Goal: Information Seeking & Learning: Check status

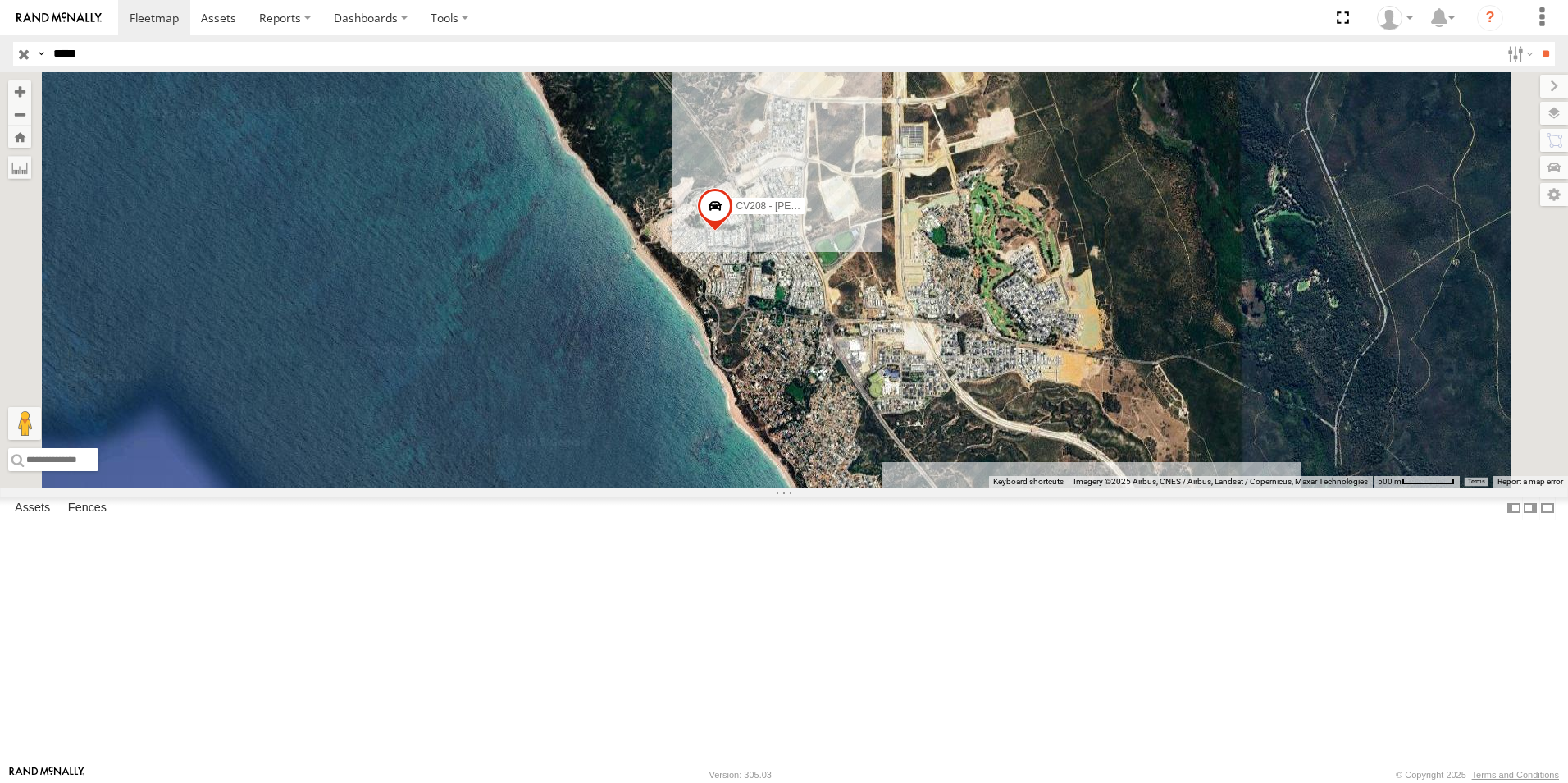
drag, startPoint x: 698, startPoint y: 520, endPoint x: 639, endPoint y: 358, distance: 172.4
click at [639, 358] on div "CV208 - [PERSON_NAME]" at bounding box center [784, 279] width 1568 height 416
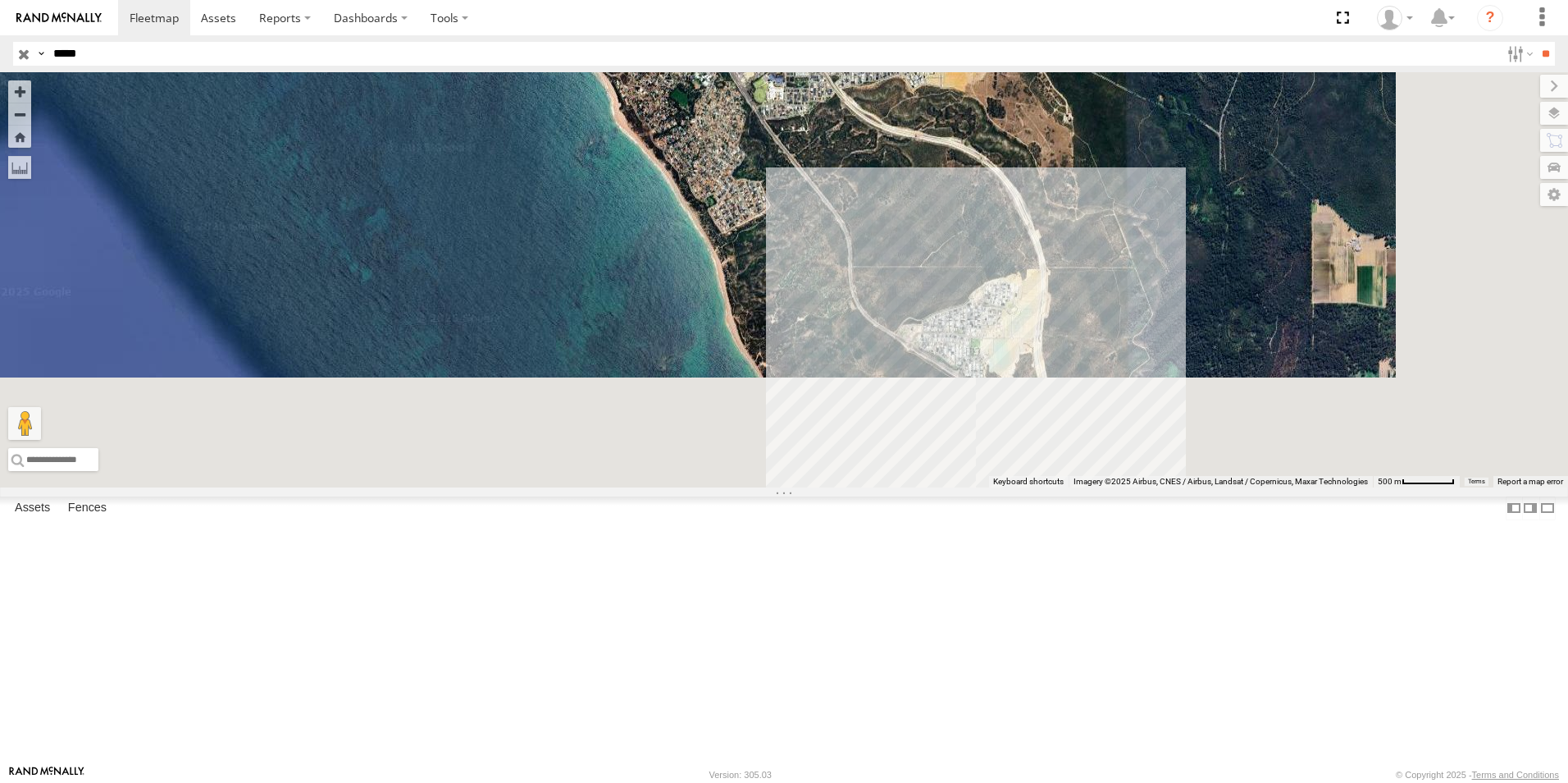
click at [639, 358] on div "CV208 - [PERSON_NAME]" at bounding box center [784, 279] width 1568 height 416
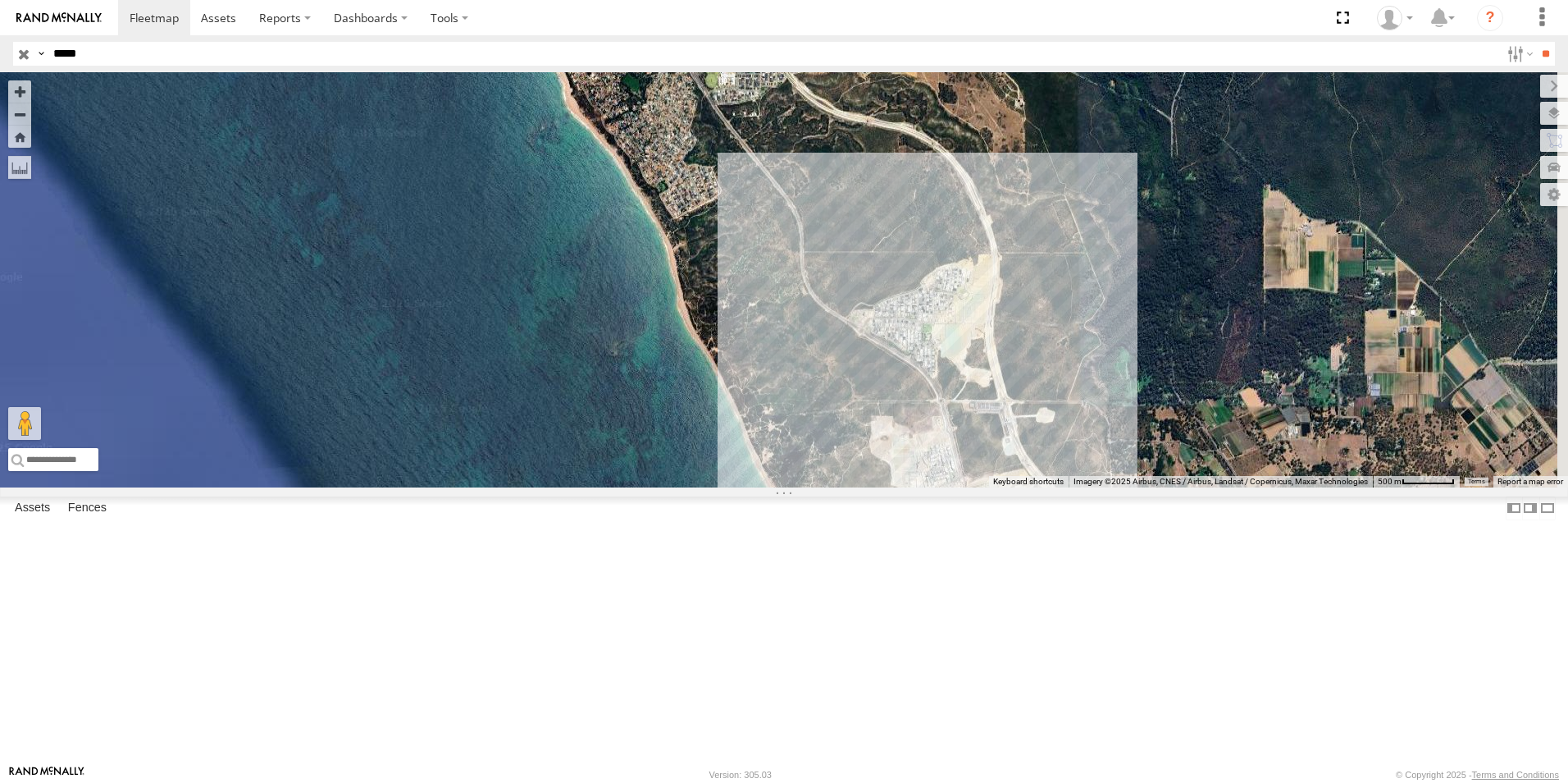
drag, startPoint x: 662, startPoint y: 249, endPoint x: 667, endPoint y: 441, distance: 192.1
click at [667, 441] on div "CV208 - [PERSON_NAME]" at bounding box center [784, 279] width 1568 height 416
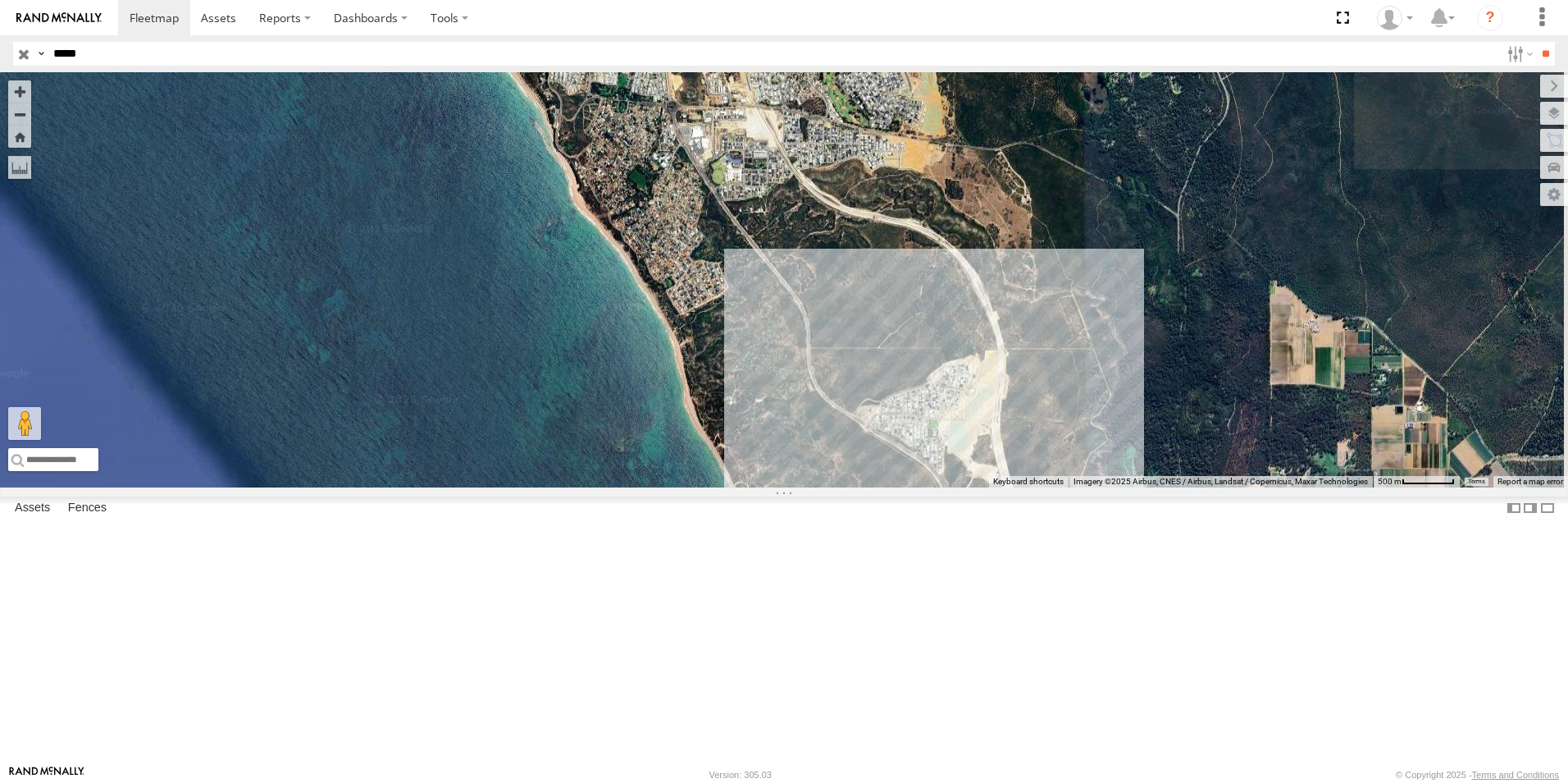
click at [30, 59] on input "button" at bounding box center [24, 53] width 22 height 24
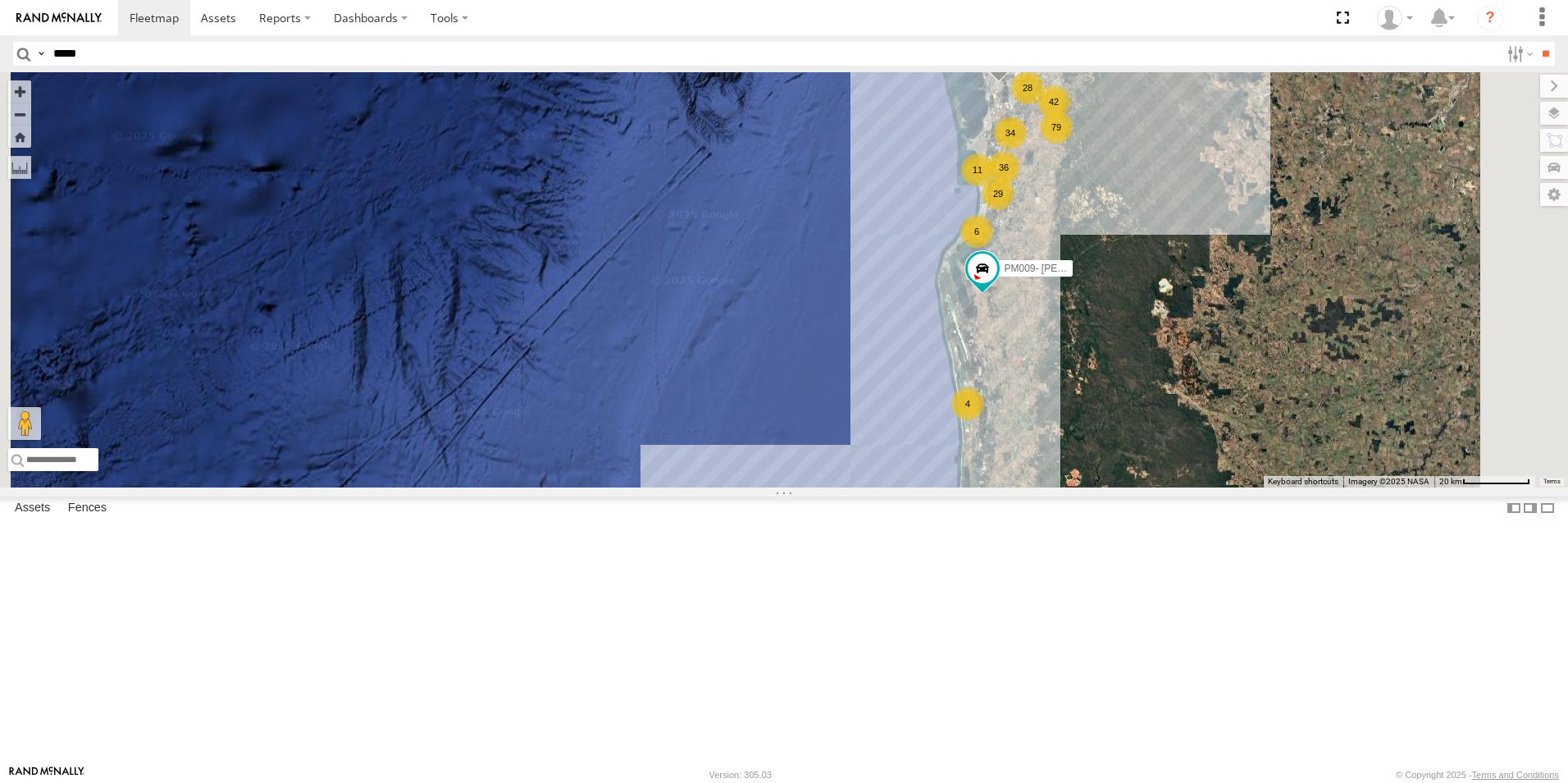
click at [1073, 144] on div "79" at bounding box center [1056, 127] width 33 height 33
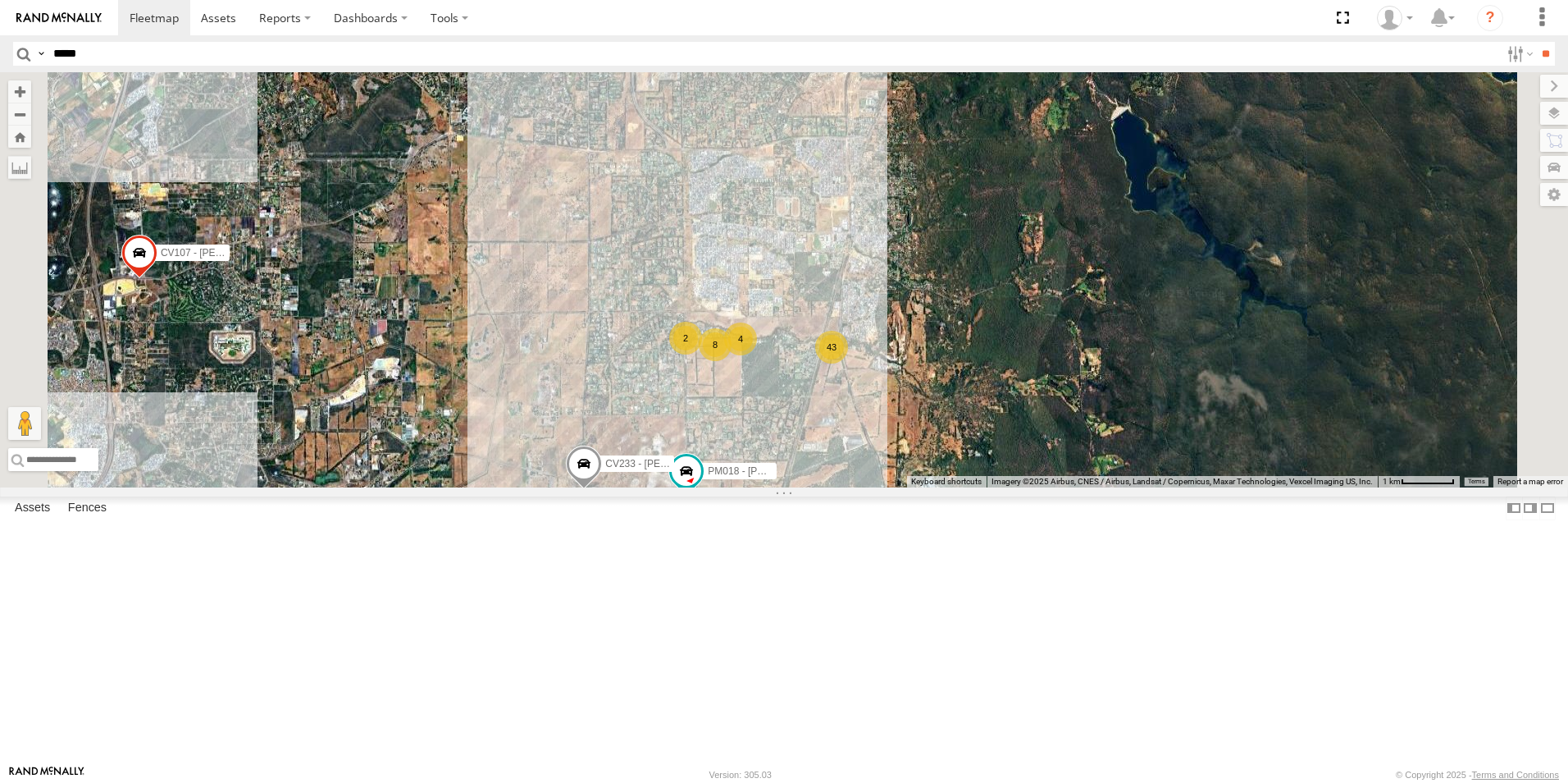
drag, startPoint x: 1047, startPoint y: 235, endPoint x: 976, endPoint y: 521, distance: 294.7
click at [976, 488] on div "PM009- [PERSON_NAME] GR023 - MRRC PM006 - [PERSON_NAME] CV233 - [PERSON_NAME] E…" at bounding box center [784, 279] width 1568 height 416
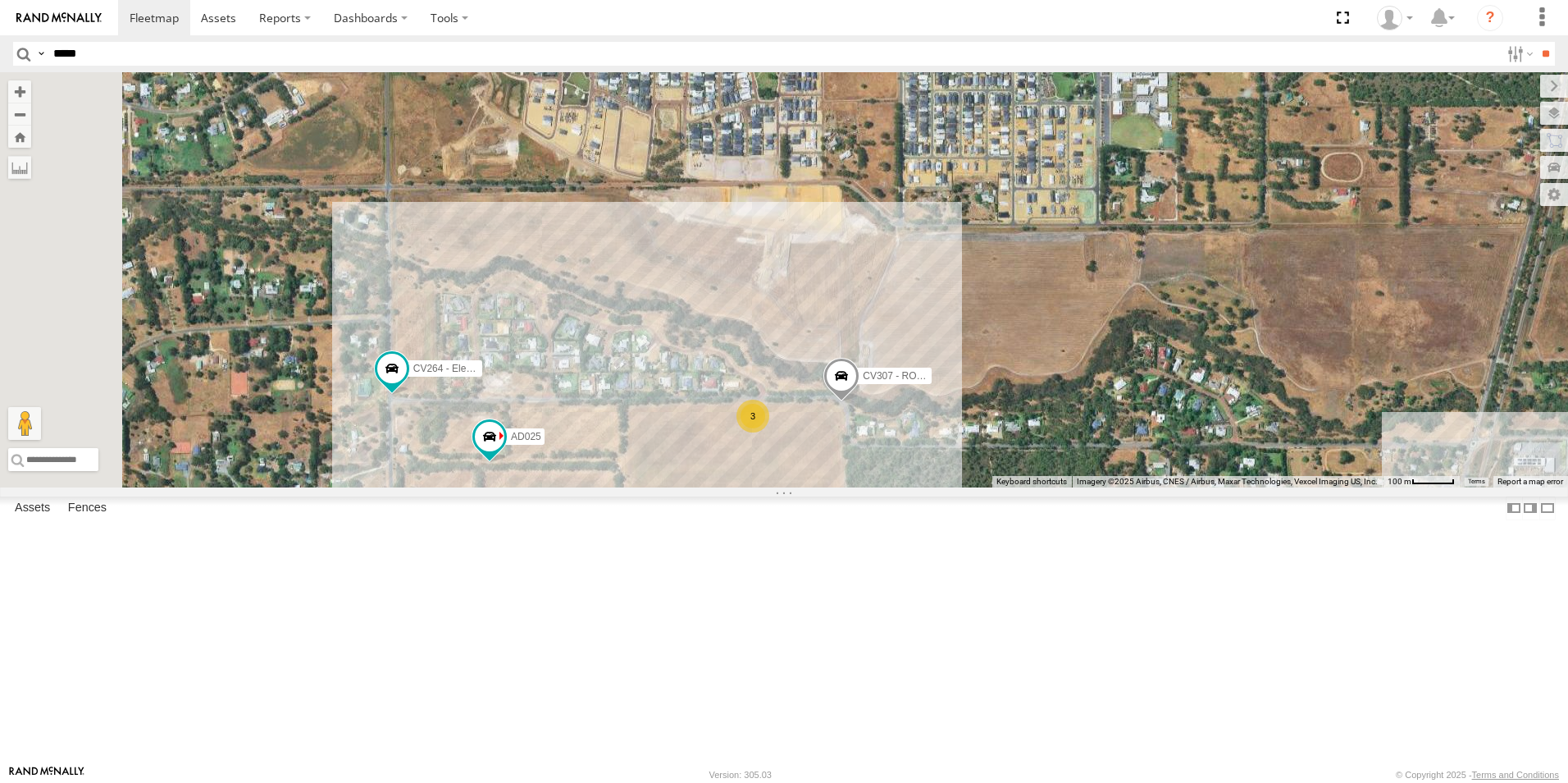
drag, startPoint x: 906, startPoint y: 587, endPoint x: 1007, endPoint y: 334, distance: 272.4
click at [1007, 334] on div "PM009- [PERSON_NAME] GR023 - MRRC PM006 - [PERSON_NAME] CV233 - [PERSON_NAME] E…" at bounding box center [784, 279] width 1568 height 416
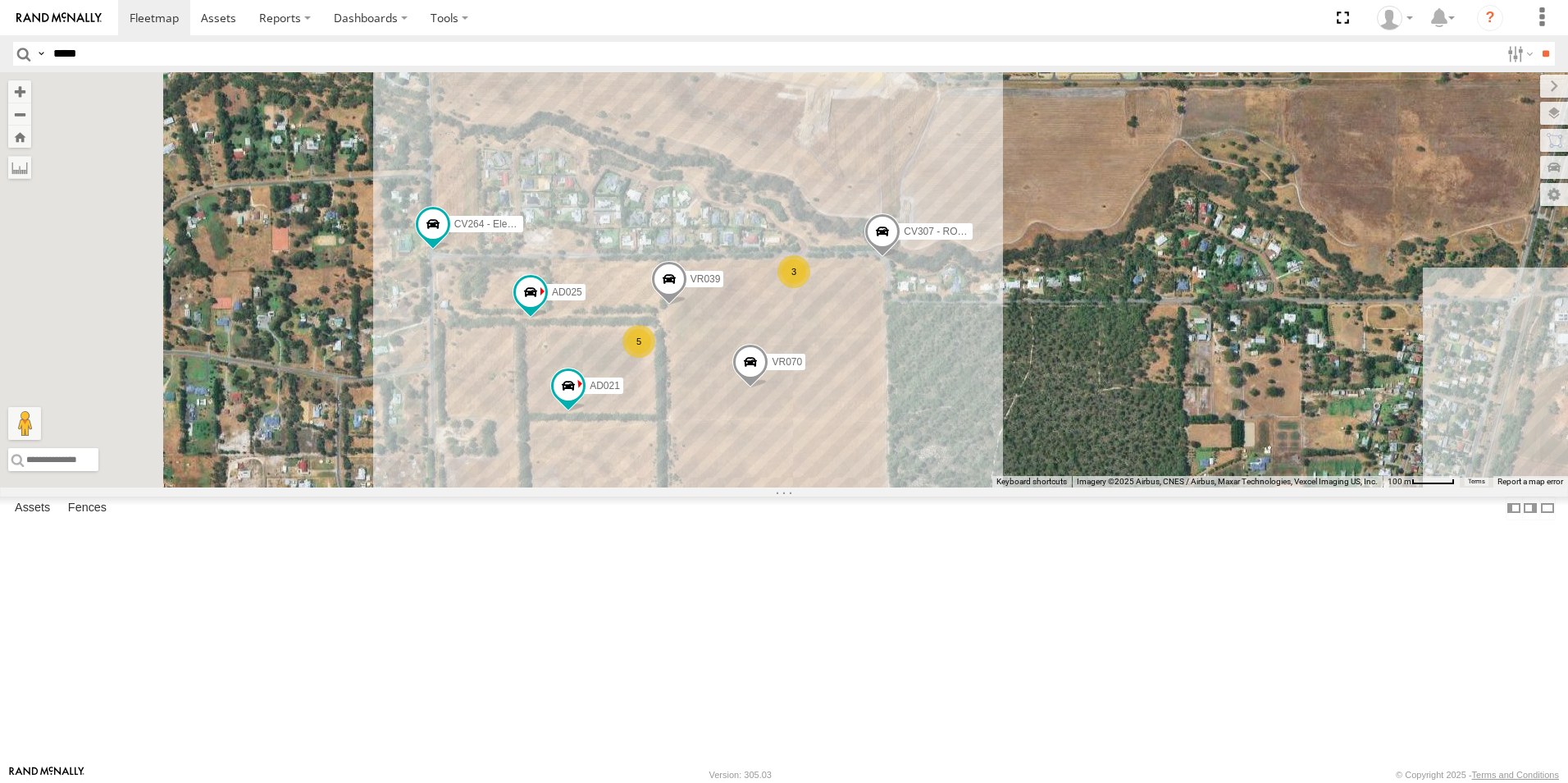
drag, startPoint x: 919, startPoint y: 444, endPoint x: 960, endPoint y: 298, distance: 151.6
click at [960, 298] on div "PM009- [PERSON_NAME] GR023 - MRRC PM006 - [PERSON_NAME] CV233 - [PERSON_NAME] E…" at bounding box center [784, 279] width 1568 height 416
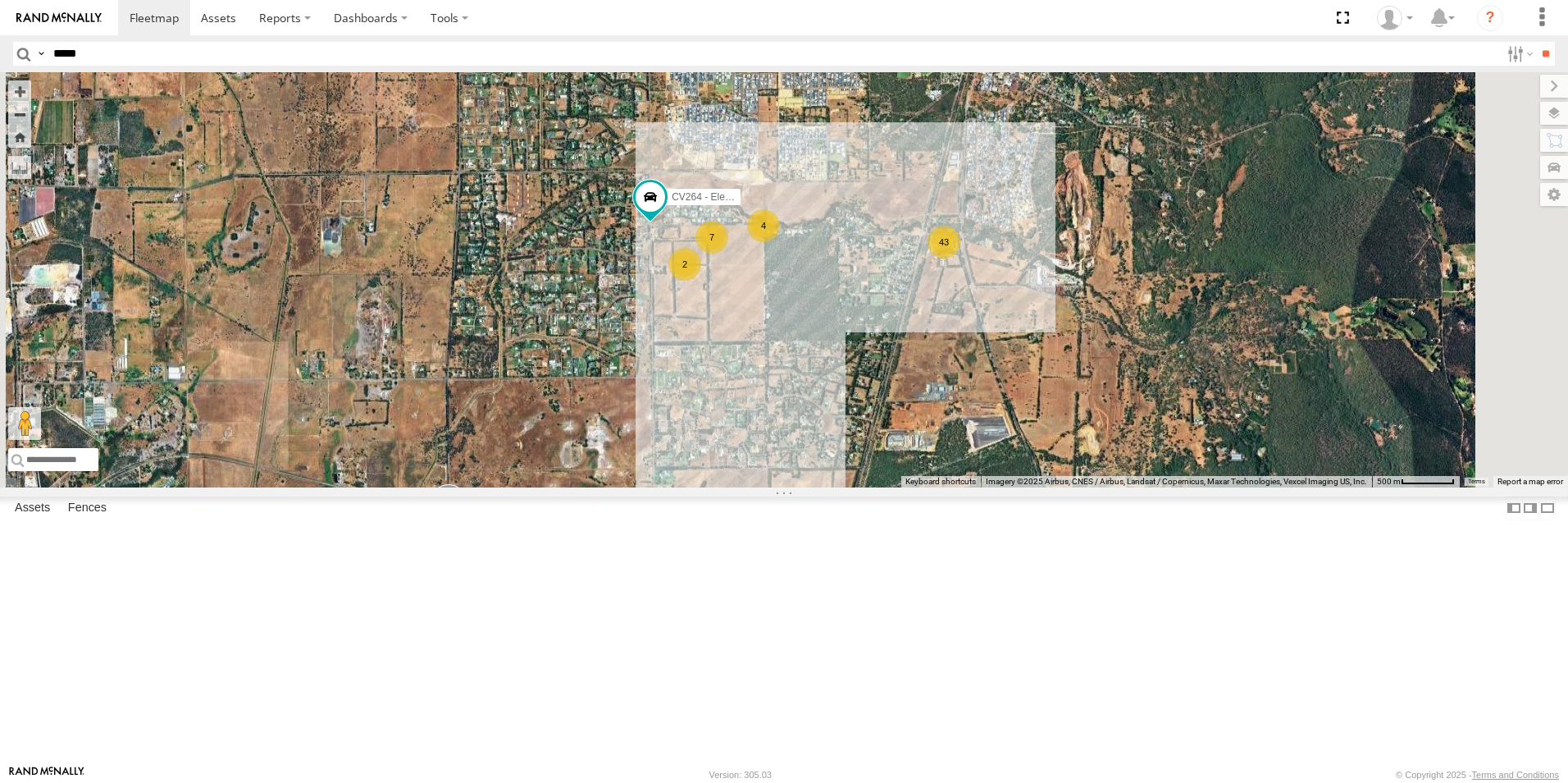
drag, startPoint x: 1049, startPoint y: 403, endPoint x: 1044, endPoint y: 412, distance: 10.3
click at [1044, 412] on div "PM009- [PERSON_NAME] GR023 - MRRC PM006 - [PERSON_NAME] CV233 - [PERSON_NAME] E…" at bounding box center [784, 279] width 1568 height 416
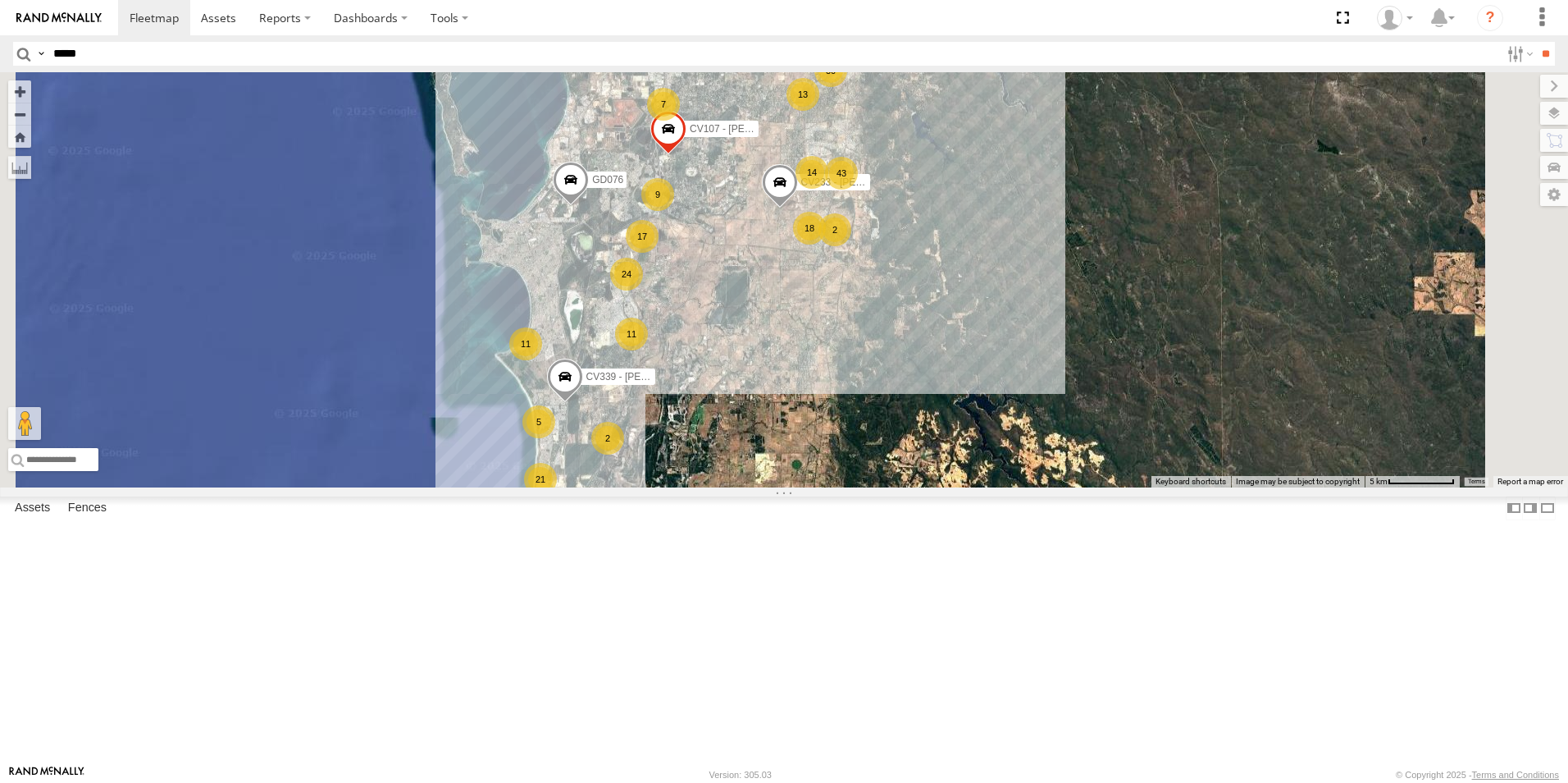
drag, startPoint x: 941, startPoint y: 452, endPoint x: 939, endPoint y: 388, distance: 64.0
click at [939, 388] on div "PM009- [PERSON_NAME] GR023 - MRRC PM006 - [PERSON_NAME] CV233 - [PERSON_NAME] C…" at bounding box center [784, 279] width 1568 height 416
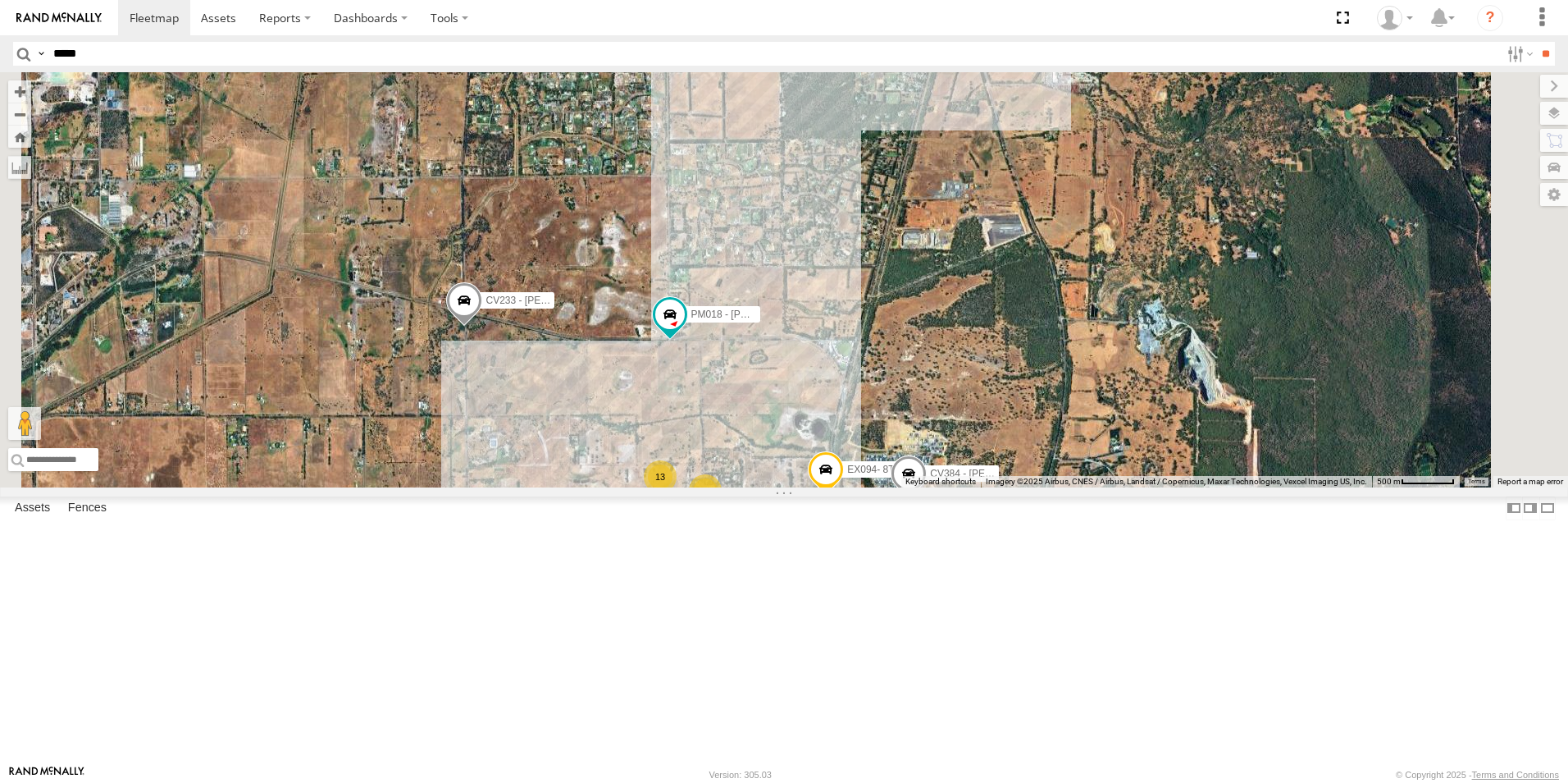
drag, startPoint x: 1073, startPoint y: 436, endPoint x: 1071, endPoint y: 494, distance: 58.0
click at [1071, 488] on div "PM009- [PERSON_NAME] GR023 - MRRC PM006 - [PERSON_NAME] CV233 - [PERSON_NAME] C…" at bounding box center [784, 279] width 1568 height 416
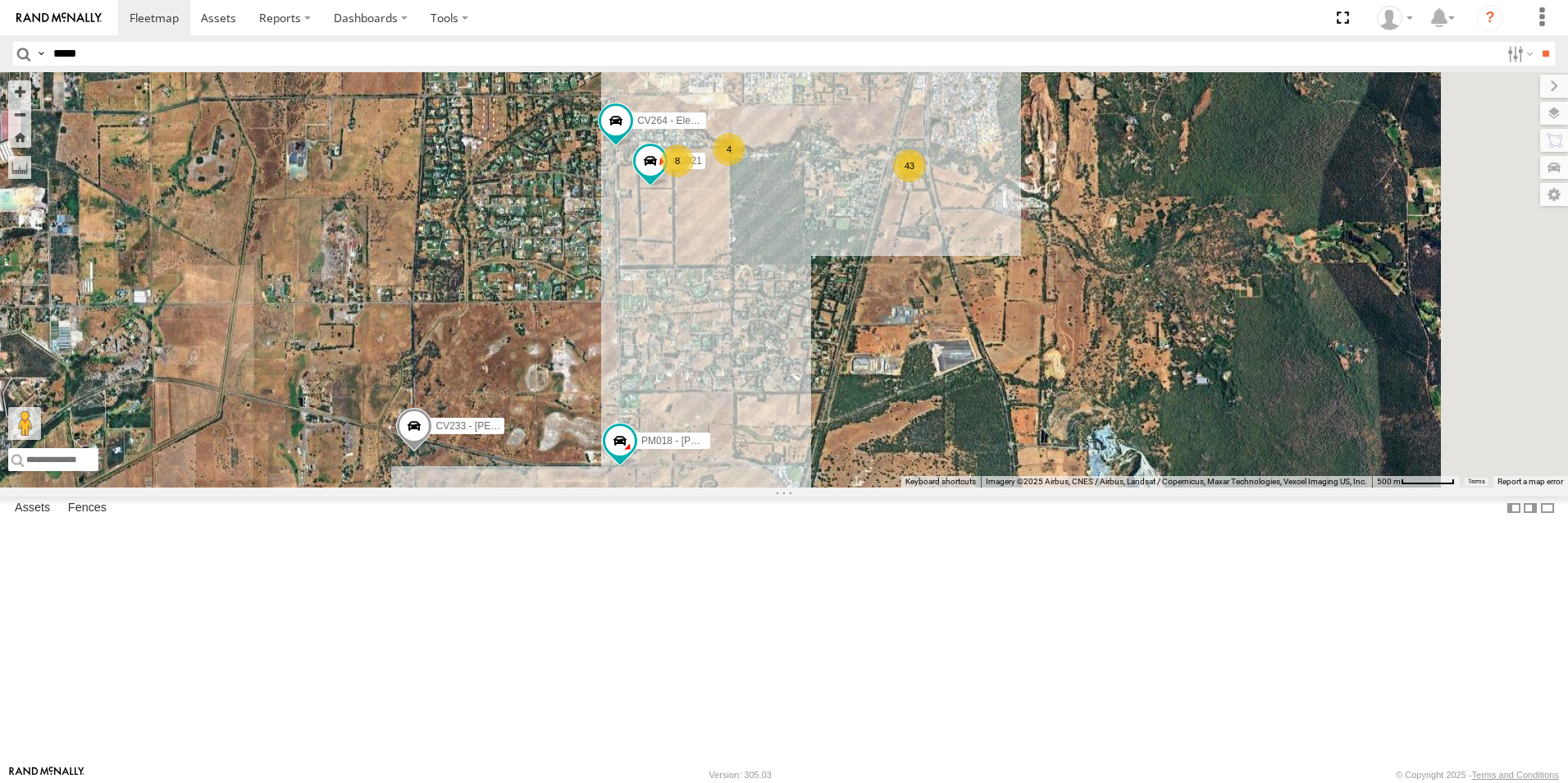
drag, startPoint x: 1049, startPoint y: 524, endPoint x: 1046, endPoint y: 542, distance: 18.2
click at [1046, 488] on div "PM009- [PERSON_NAME] GR023 - MRRC PM006 - [PERSON_NAME] CV233 - [PERSON_NAME] C…" at bounding box center [784, 279] width 1568 height 416
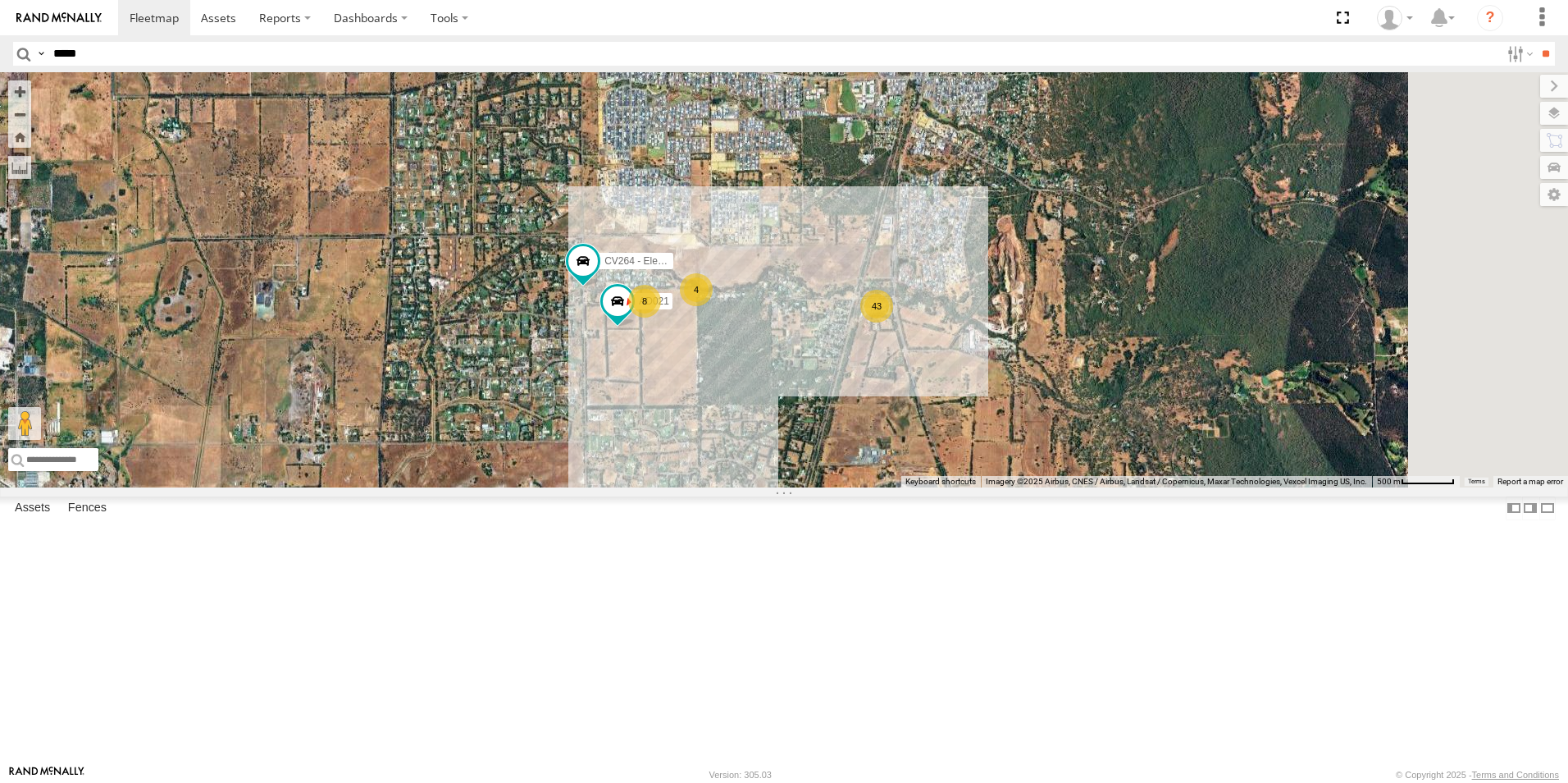
drag, startPoint x: 1083, startPoint y: 417, endPoint x: 1051, endPoint y: 550, distance: 136.8
click at [1051, 488] on div "PM009- [PERSON_NAME] GR023 - MRRC PM006 - [PERSON_NAME] CV233 - [PERSON_NAME] C…" at bounding box center [784, 279] width 1568 height 416
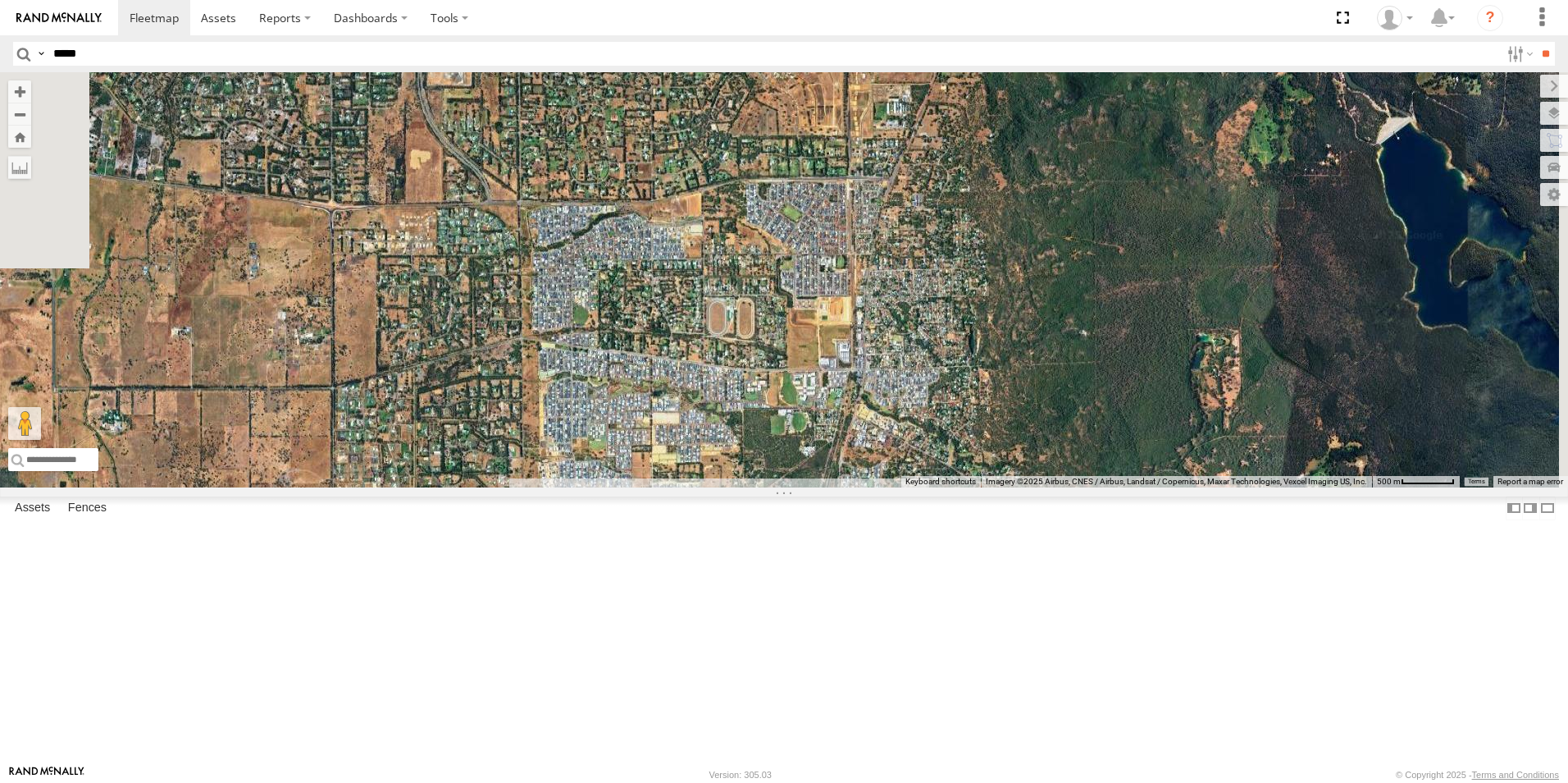
drag, startPoint x: 1088, startPoint y: 332, endPoint x: 1037, endPoint y: 596, distance: 268.9
click at [1037, 488] on div "PM009- [PERSON_NAME] GR023 - MRRC PM006 - [PERSON_NAME] CV233 - [PERSON_NAME] C…" at bounding box center [784, 279] width 1568 height 416
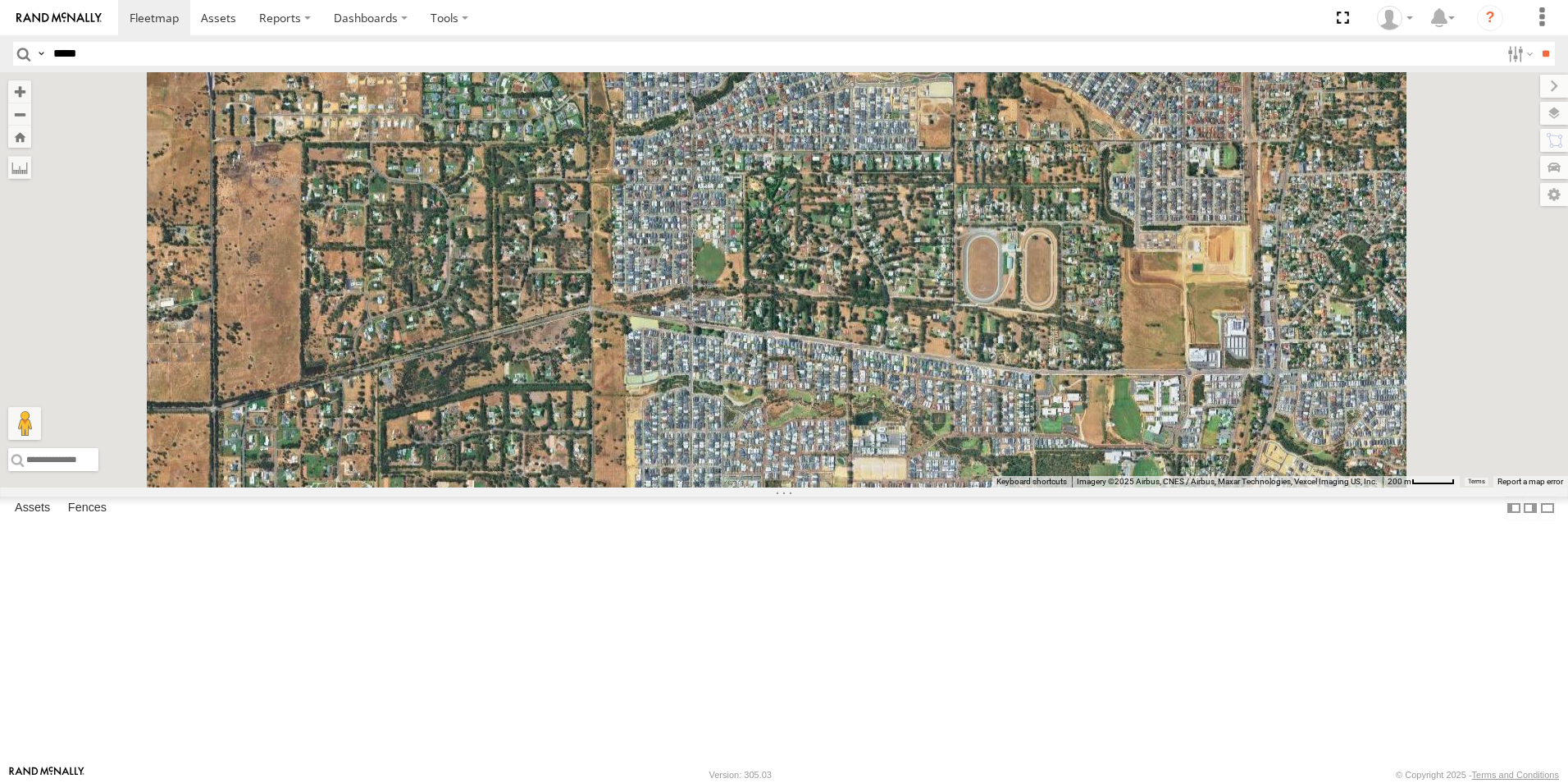
drag, startPoint x: 814, startPoint y: 456, endPoint x: 828, endPoint y: 195, distance: 261.4
click at [825, 204] on div "PM009- [PERSON_NAME] GR023 - MRRC PM006 - [PERSON_NAME] CV233 - [PERSON_NAME] C…" at bounding box center [784, 279] width 1568 height 416
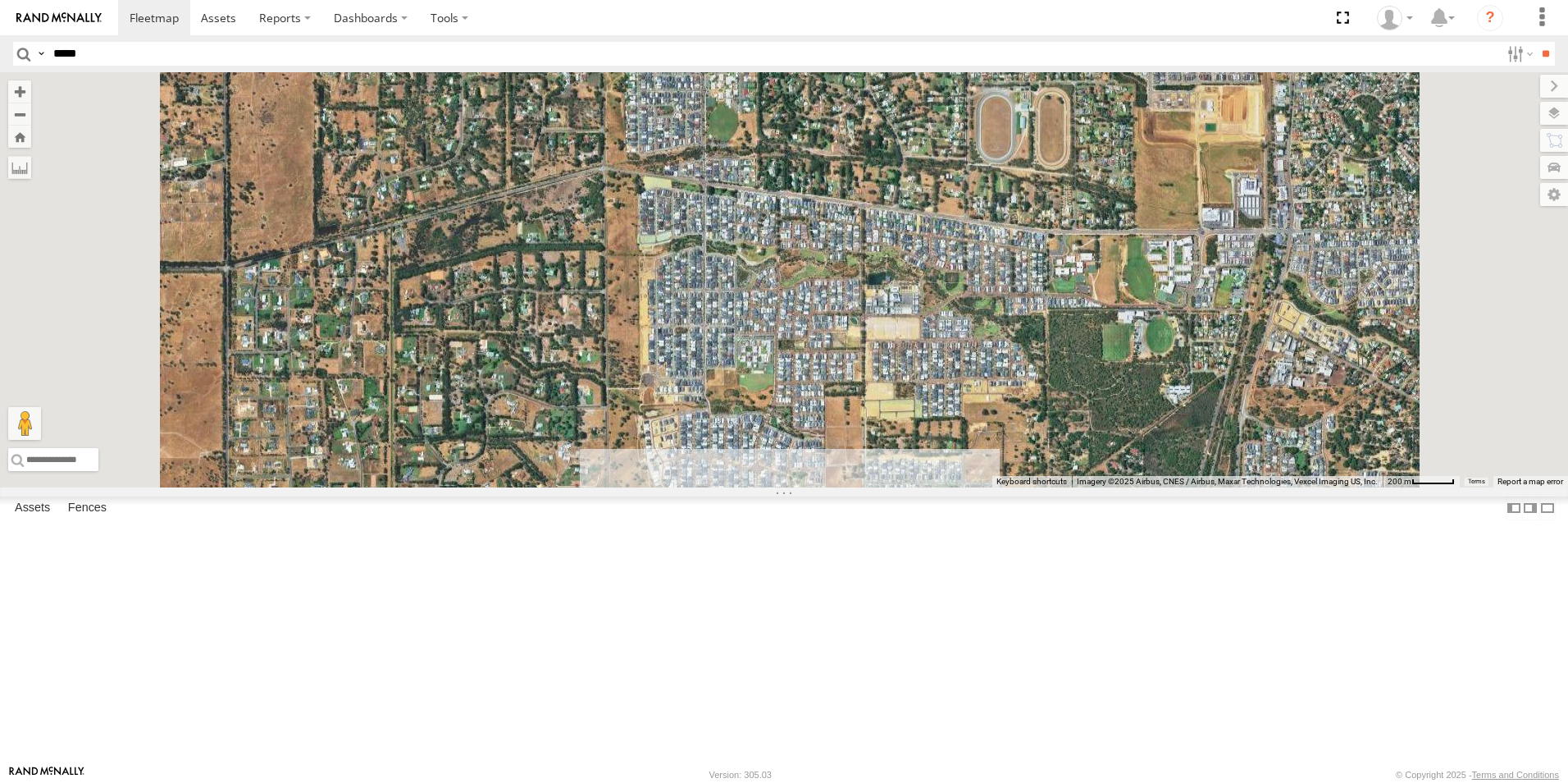
drag, startPoint x: 837, startPoint y: 488, endPoint x: 840, endPoint y: 227, distance: 261.0
click at [840, 227] on div "PM009- [PERSON_NAME] GR023 - MRRC PM006 - [PERSON_NAME] CV233 - [PERSON_NAME] C…" at bounding box center [784, 279] width 1568 height 416
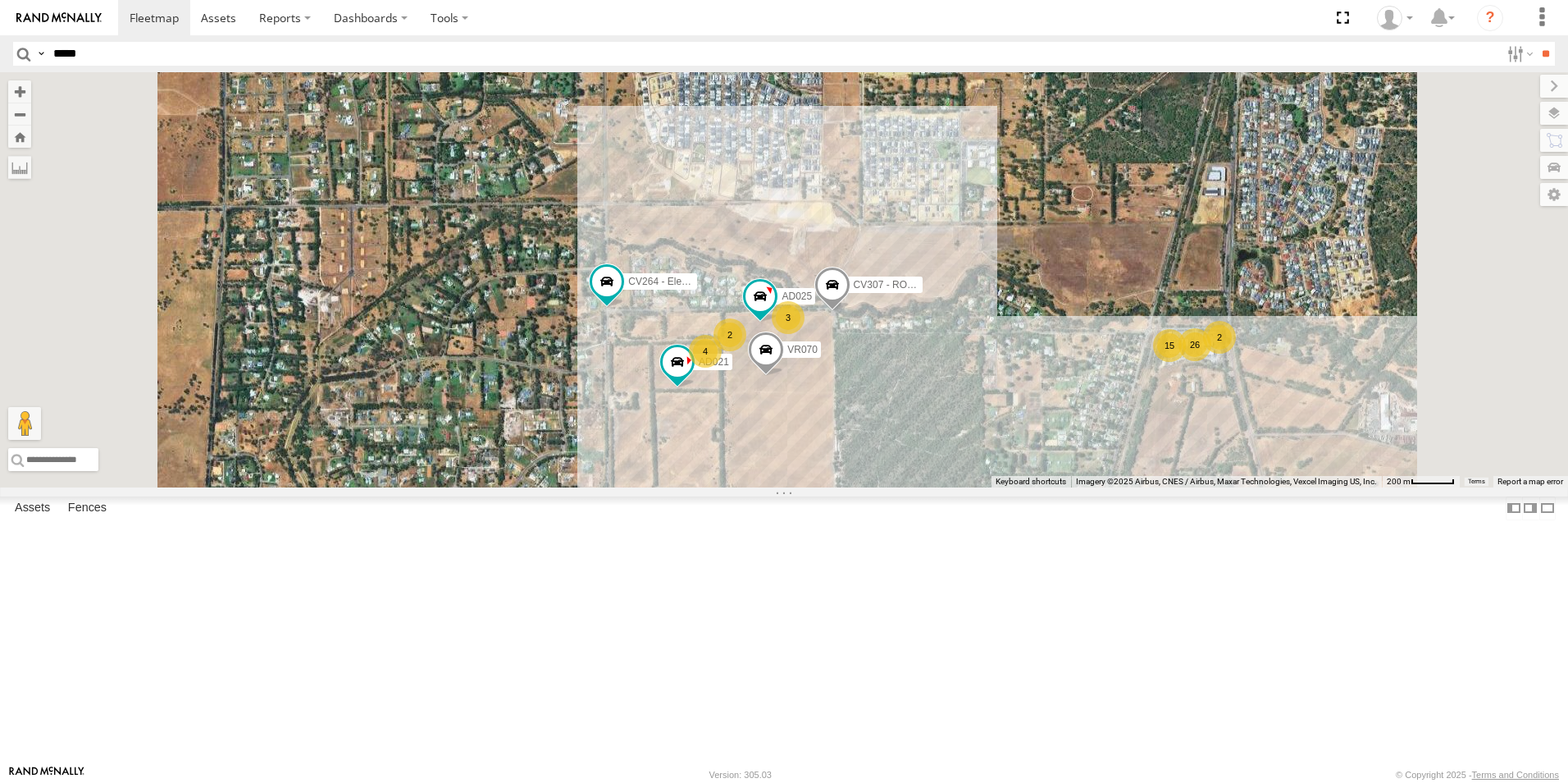
drag, startPoint x: 839, startPoint y: 459, endPoint x: 846, endPoint y: 300, distance: 159.2
click at [846, 300] on div "PM009- [PERSON_NAME] GR023 - MRRC PM006 - [PERSON_NAME] CV233 - [PERSON_NAME] C…" at bounding box center [784, 279] width 1568 height 416
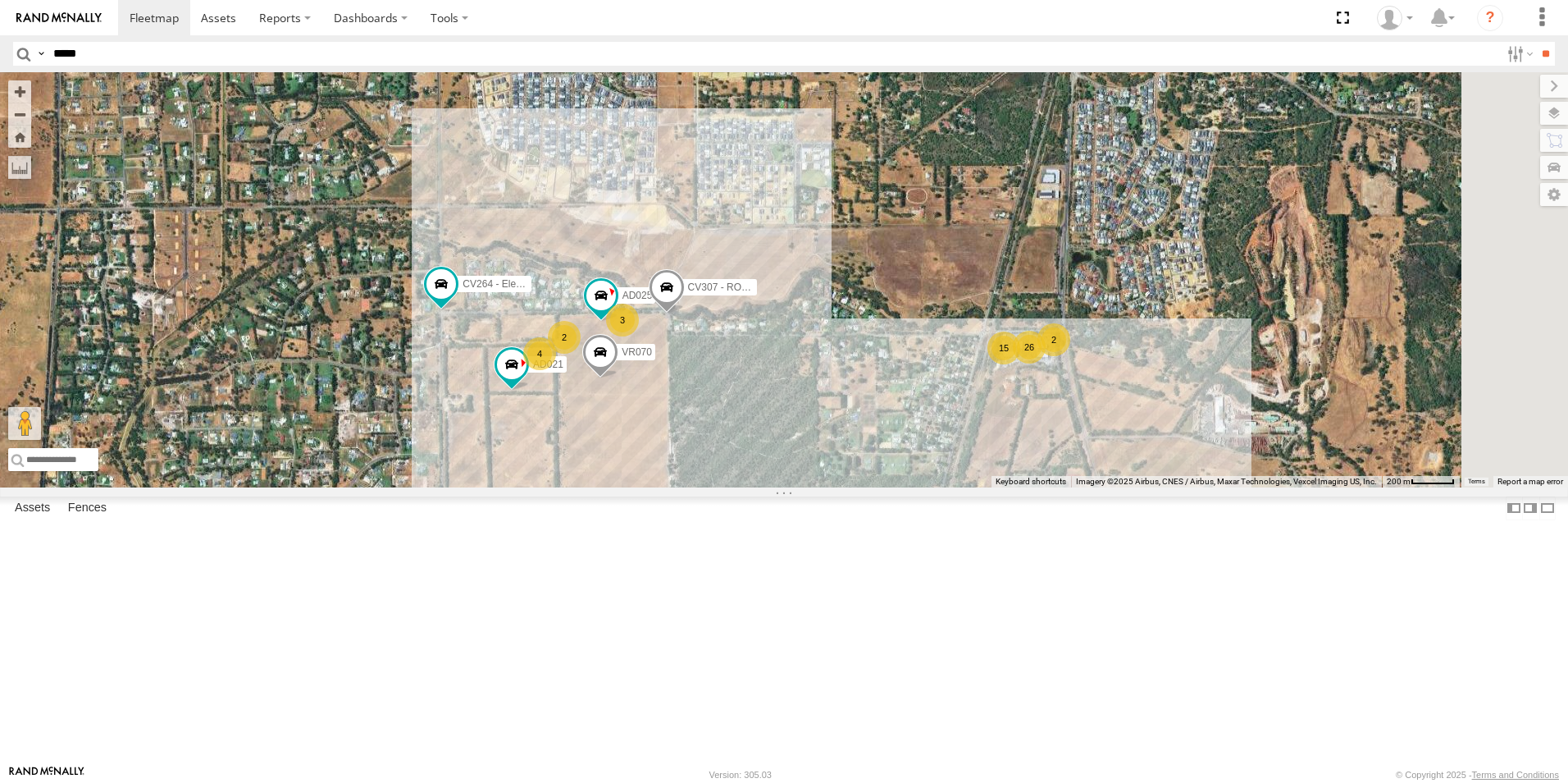
drag, startPoint x: 1155, startPoint y: 451, endPoint x: 990, endPoint y: 453, distance: 165.0
click at [990, 453] on div "PM009- [PERSON_NAME] GR023 - MRRC PM006 - [PERSON_NAME] CV233 - [PERSON_NAME] C…" at bounding box center [784, 279] width 1568 height 416
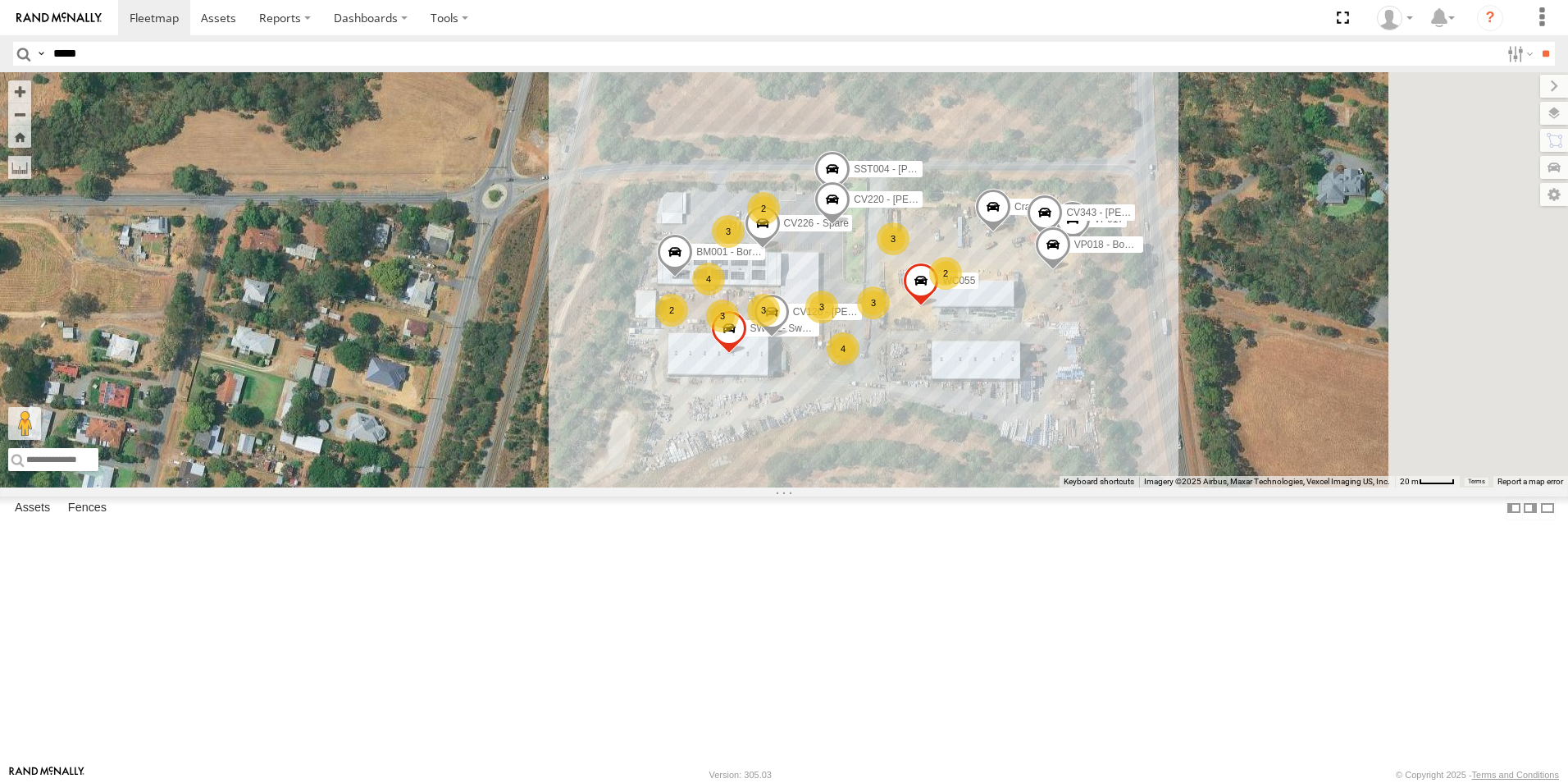
drag, startPoint x: 1184, startPoint y: 538, endPoint x: 1001, endPoint y: 537, distance: 183.0
click at [1001, 488] on div "PM009- [PERSON_NAME] GR023 - MRRC PM006 - [PERSON_NAME] CV233 - [PERSON_NAME] C…" at bounding box center [784, 279] width 1568 height 416
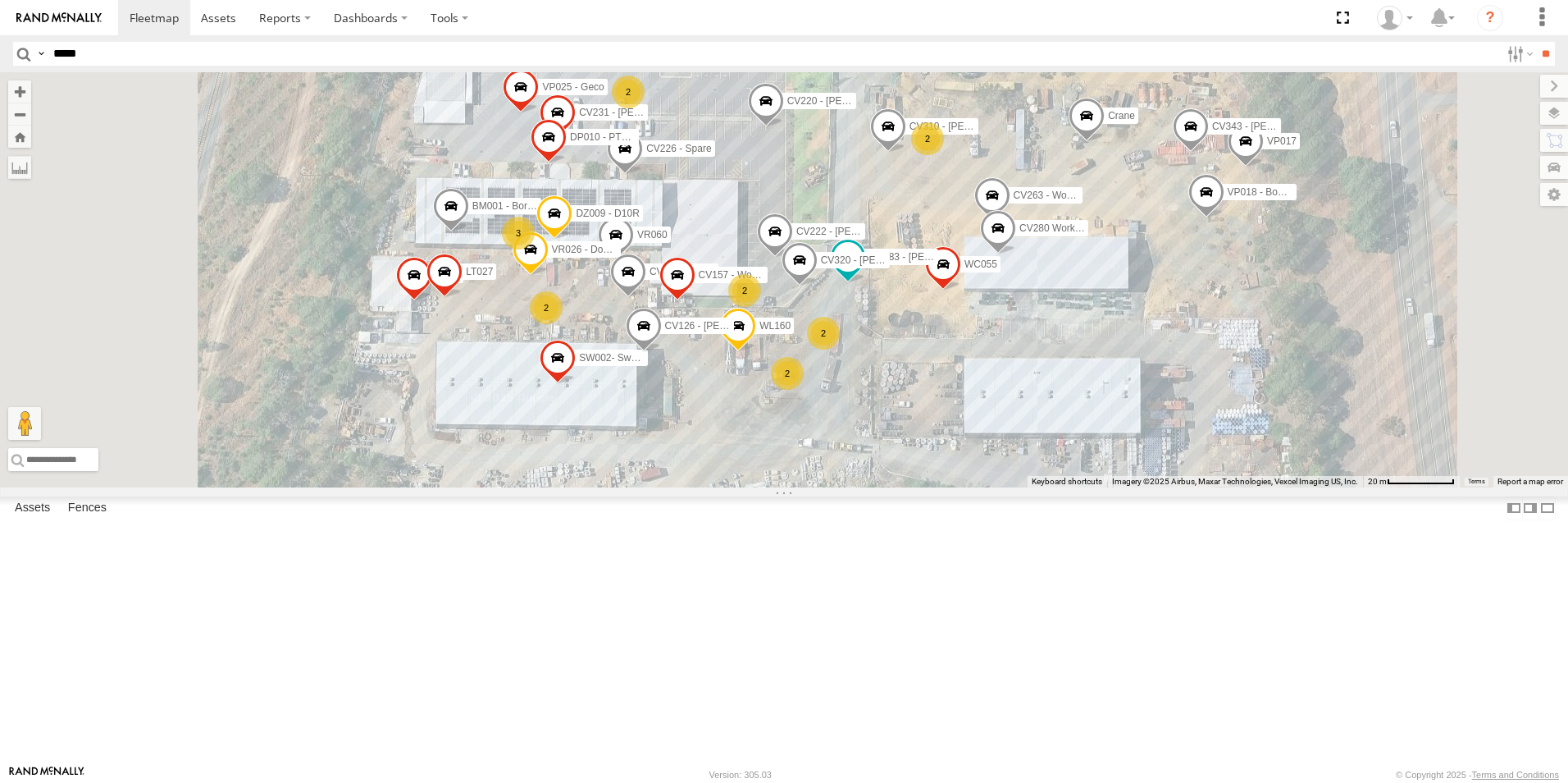
click at [567, 164] on span at bounding box center [549, 142] width 36 height 44
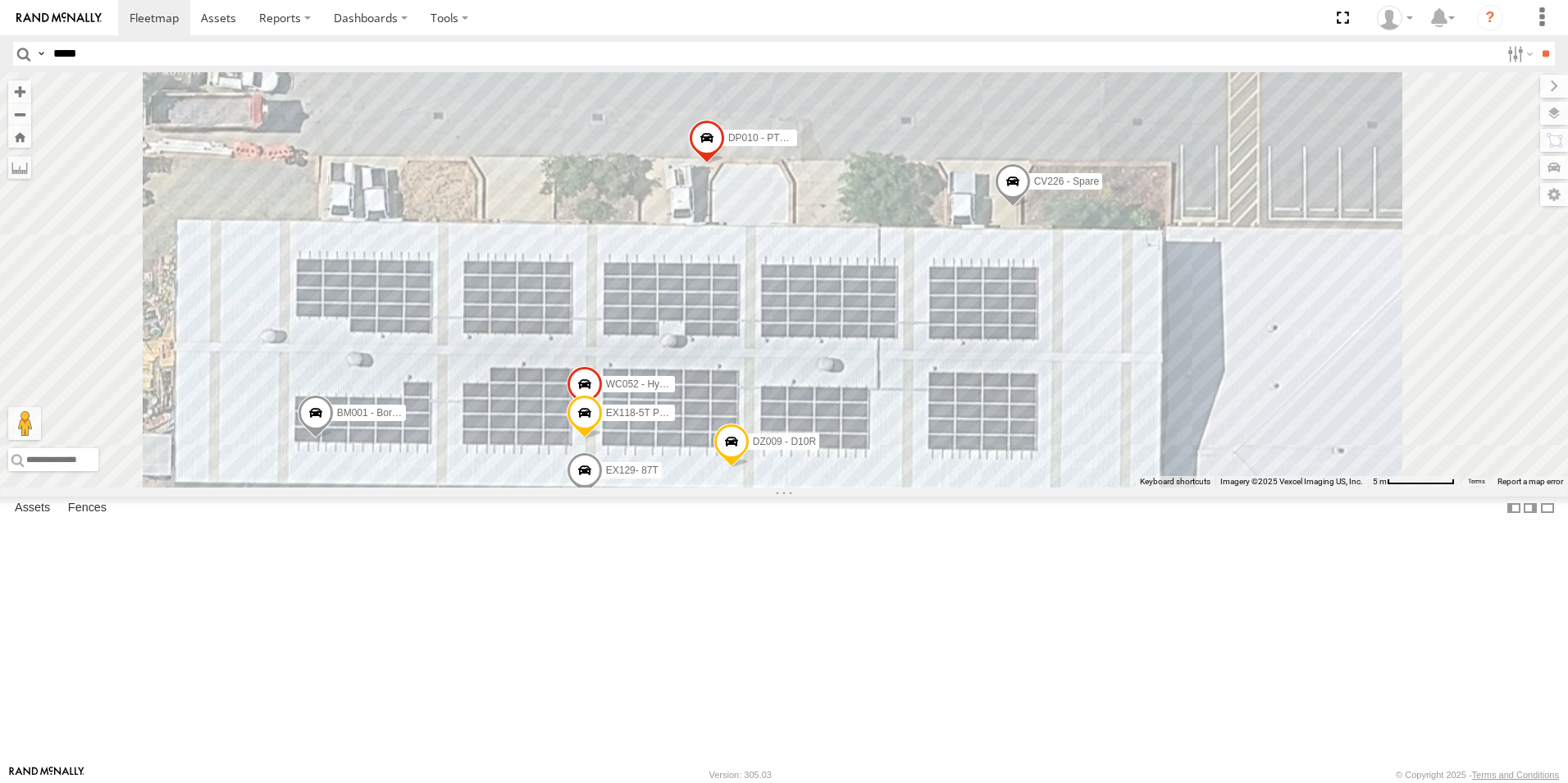
drag, startPoint x: 1048, startPoint y: 243, endPoint x: 999, endPoint y: 439, distance: 202.0
click at [999, 439] on div "PM009- [PERSON_NAME] GR023 - MRRC PM006 - [PERSON_NAME] CV233 - [PERSON_NAME] C…" at bounding box center [784, 279] width 1568 height 416
click at [725, 164] on span at bounding box center [707, 142] width 36 height 44
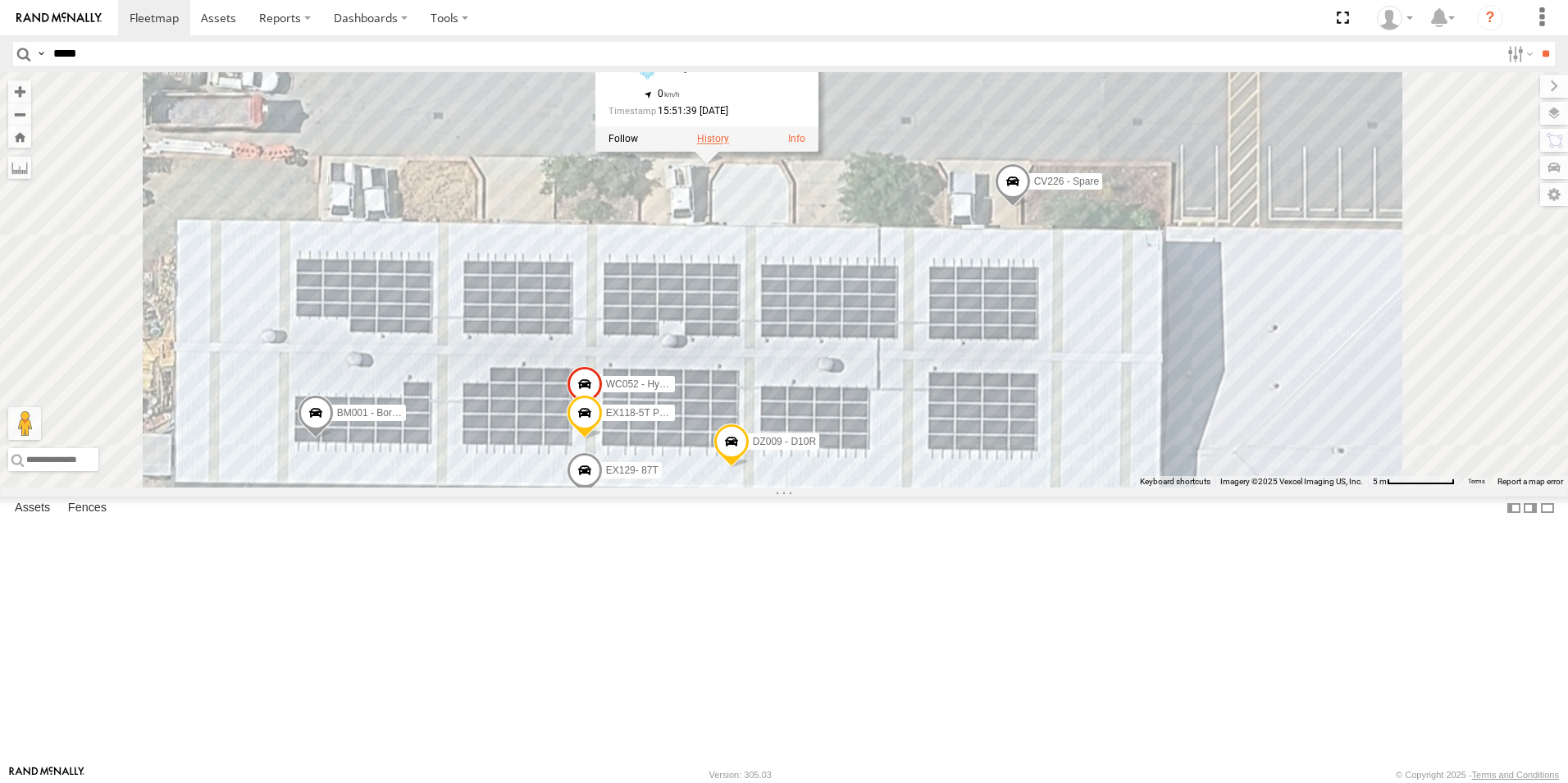
click at [730, 145] on label at bounding box center [714, 139] width 32 height 11
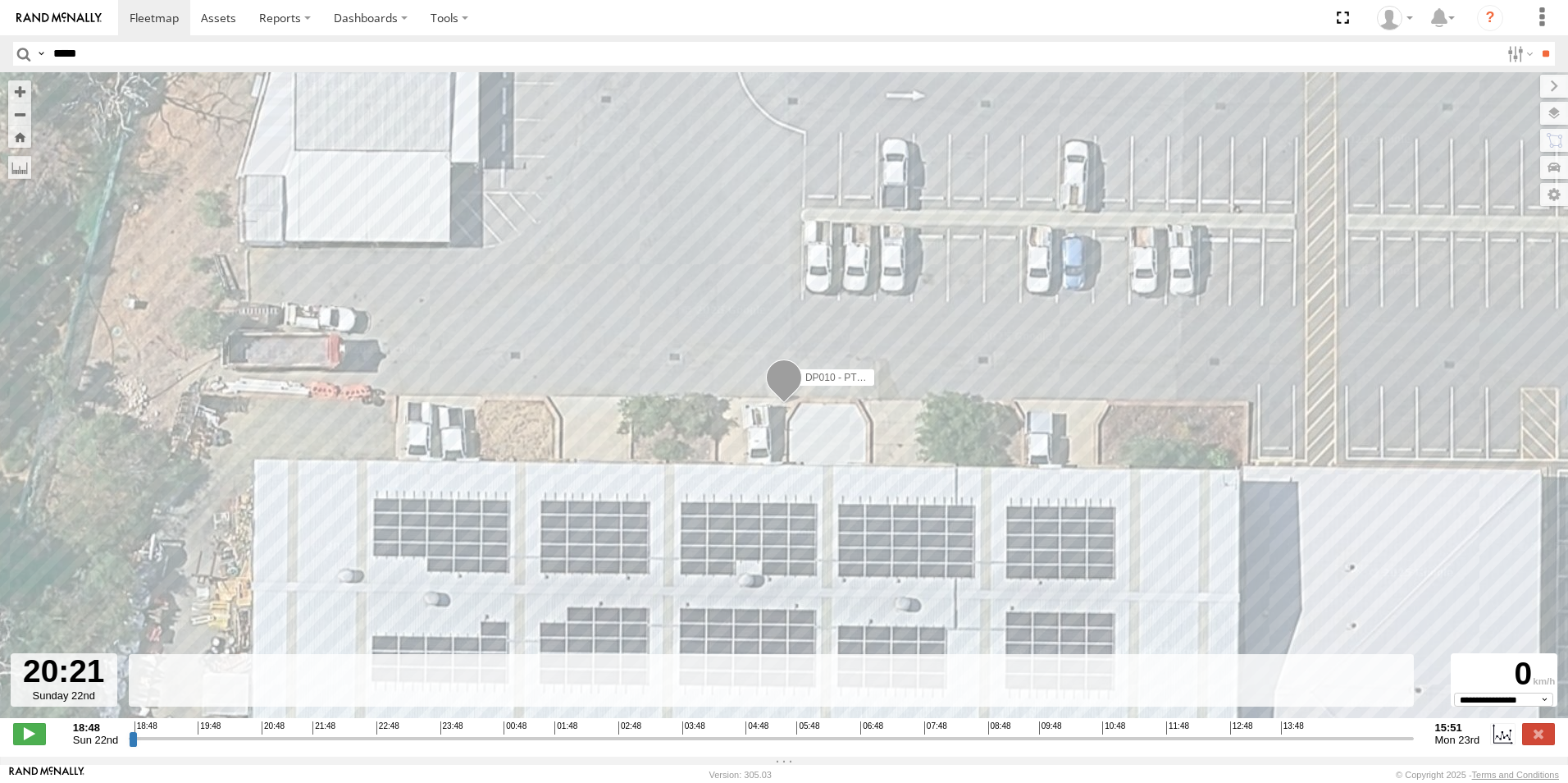
drag, startPoint x: 135, startPoint y: 748, endPoint x: 230, endPoint y: 748, distance: 95.0
click at [230, 746] on input "range" at bounding box center [770, 738] width 1284 height 15
drag, startPoint x: 216, startPoint y: 752, endPoint x: 119, endPoint y: 756, distance: 97.1
click at [129, 746] on input "range" at bounding box center [770, 738] width 1284 height 15
click at [27, 744] on span at bounding box center [29, 734] width 33 height 22
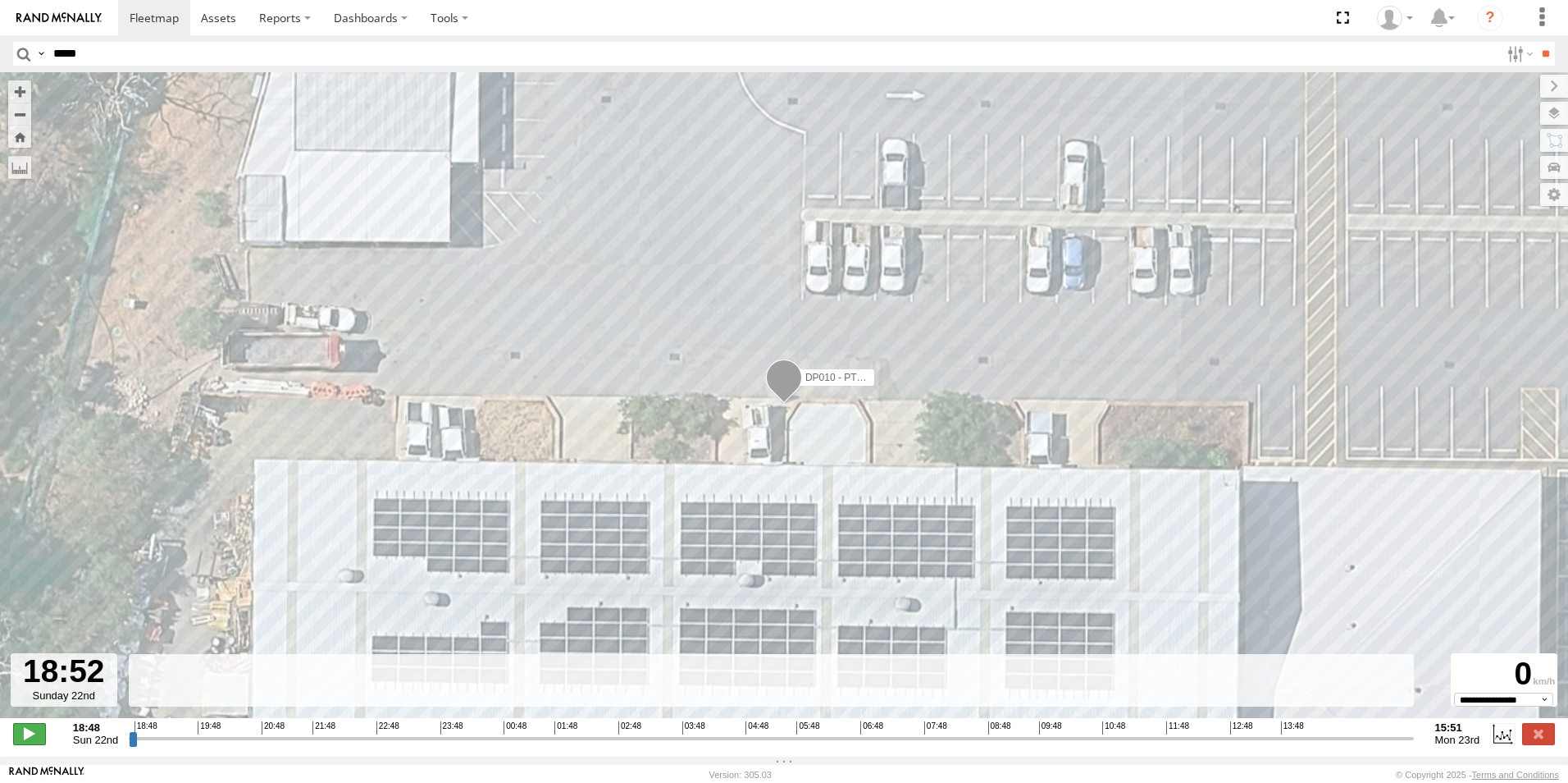
click at [27, 744] on span at bounding box center [29, 734] width 33 height 22
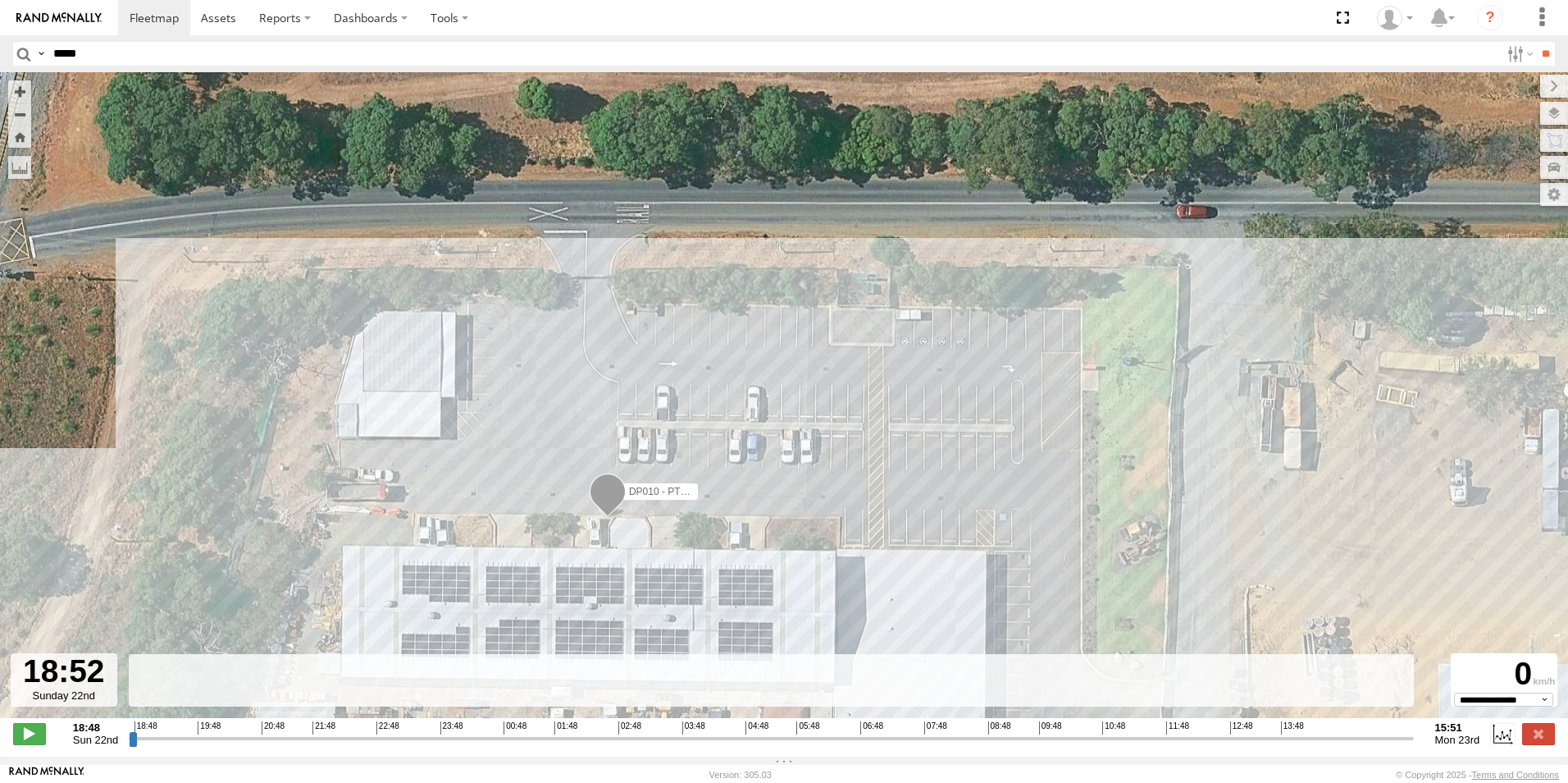
click at [625, 508] on span at bounding box center [608, 495] width 36 height 44
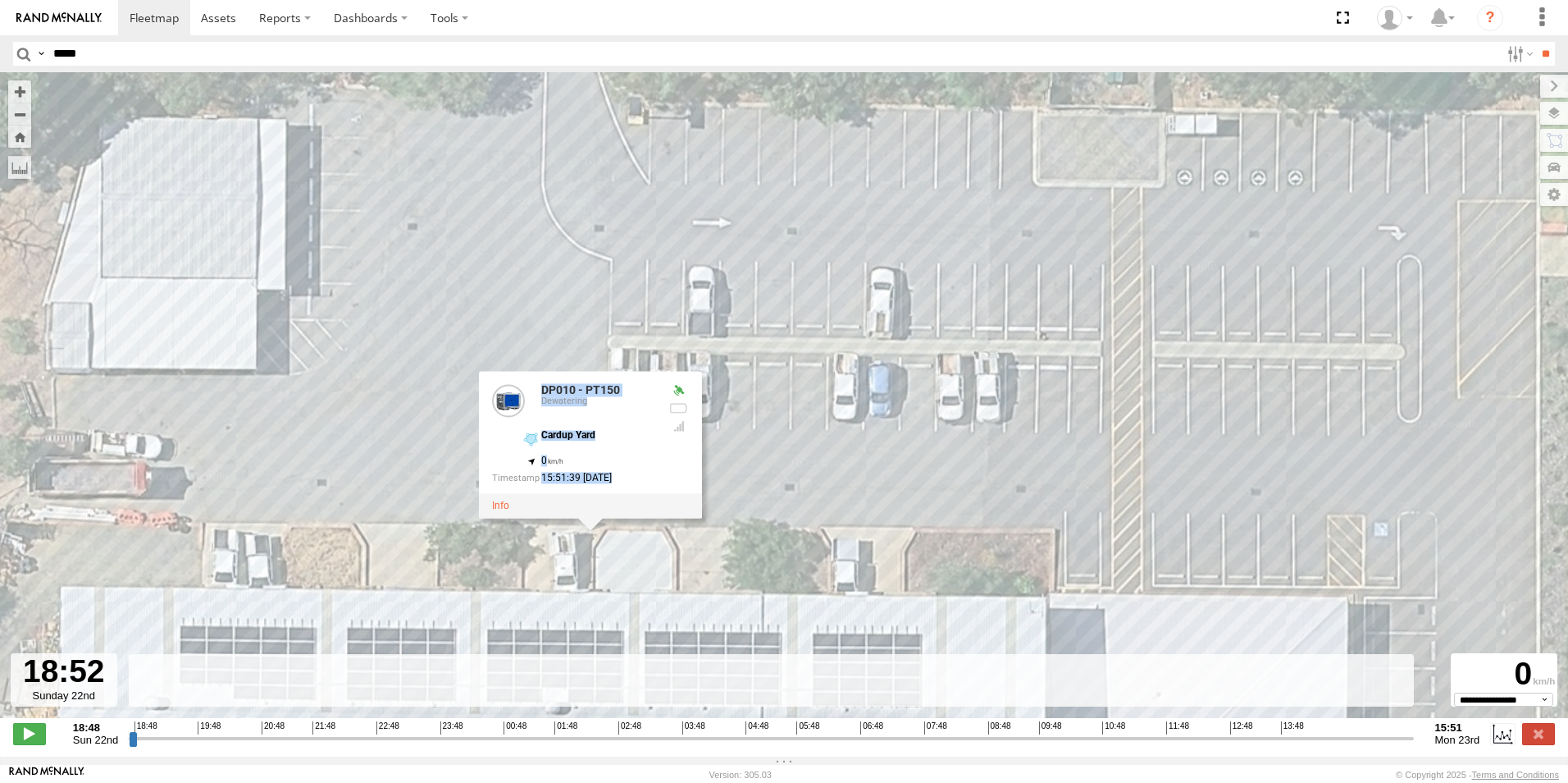
click at [871, 527] on div "DP010 - PT150 DP010 - PT150 Dewatering Cardup Yard , 0 15:51:39 [DATE]" at bounding box center [784, 403] width 1568 height 663
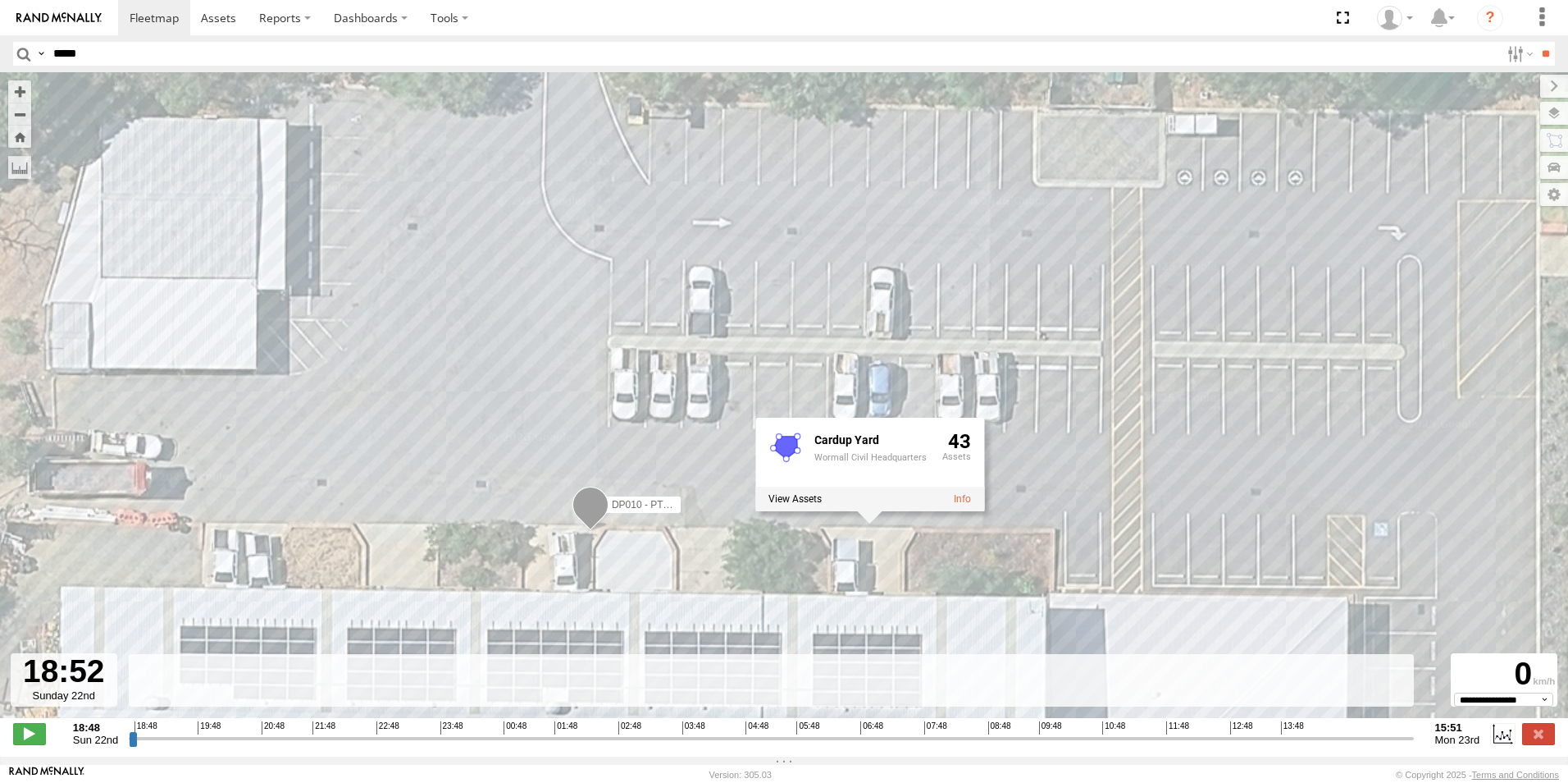
click at [631, 556] on div "DP010 - PT150 Cardup Yard Wormall Civil Headquarters 43" at bounding box center [784, 403] width 1568 height 663
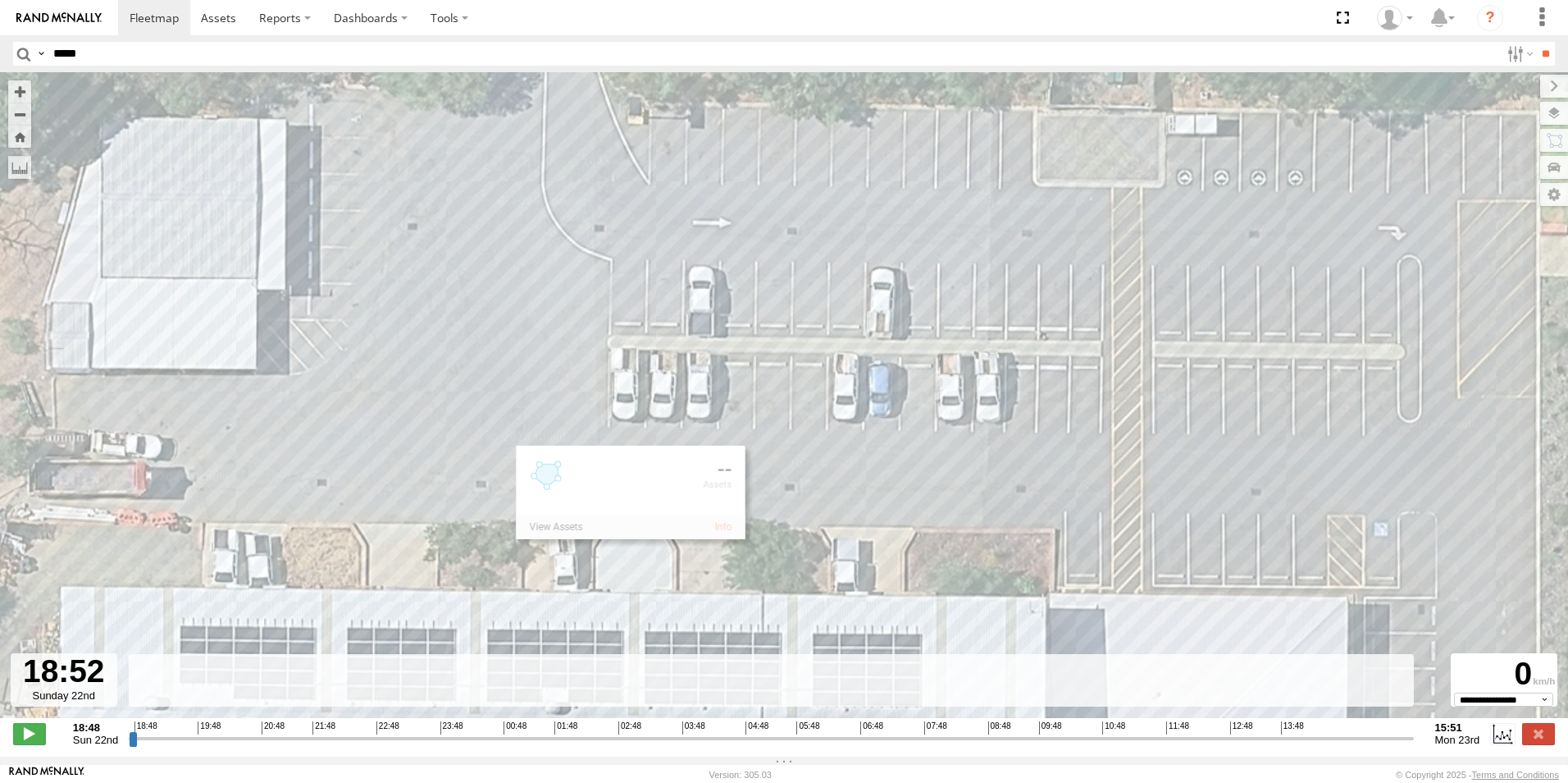
click at [484, 419] on div "DP010 - PT150" at bounding box center [784, 403] width 1568 height 663
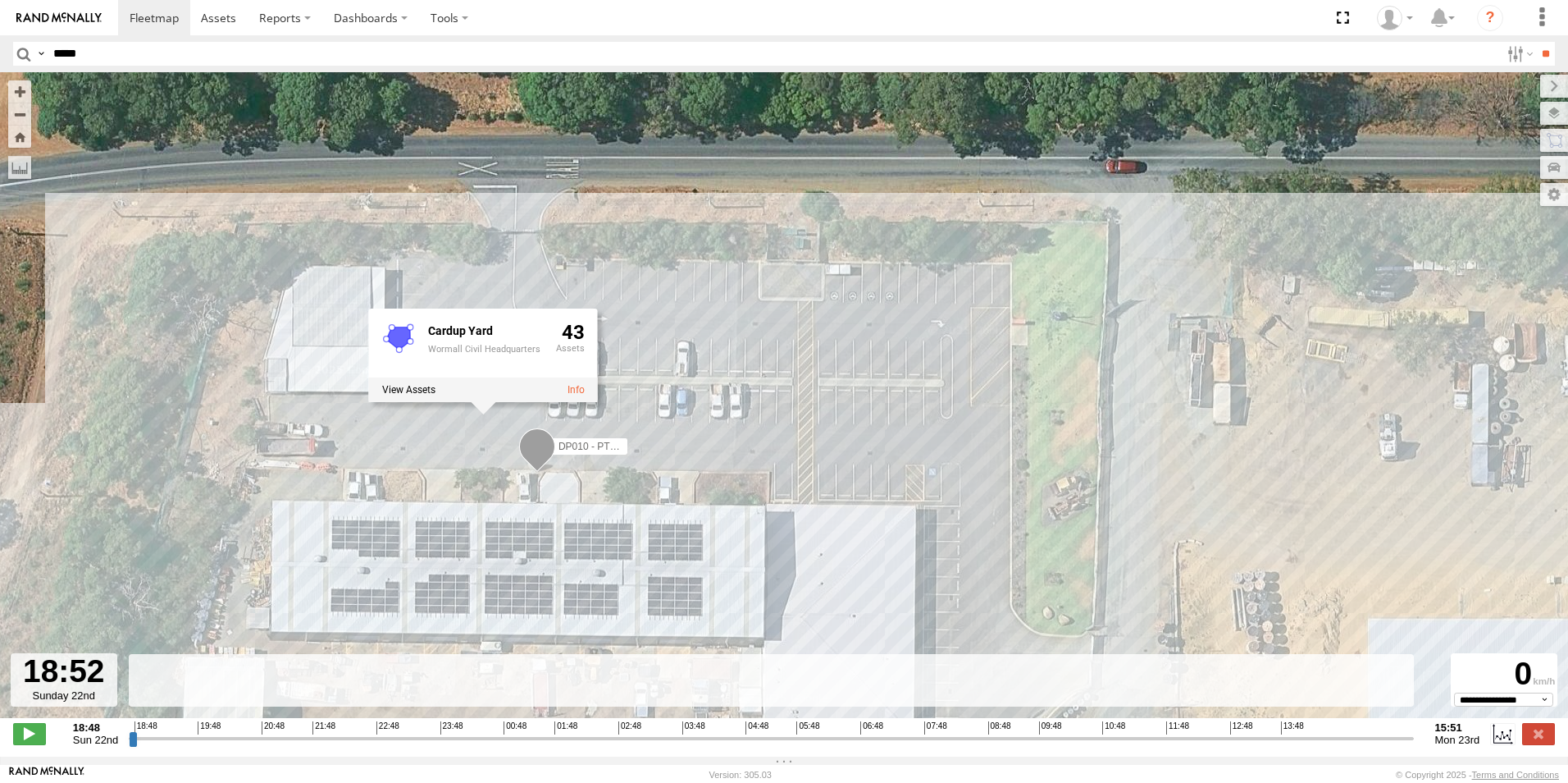
click at [244, 279] on div "DP010 - PT150 Cardup Yard Wormall Civil Headquarters 43" at bounding box center [784, 403] width 1568 height 663
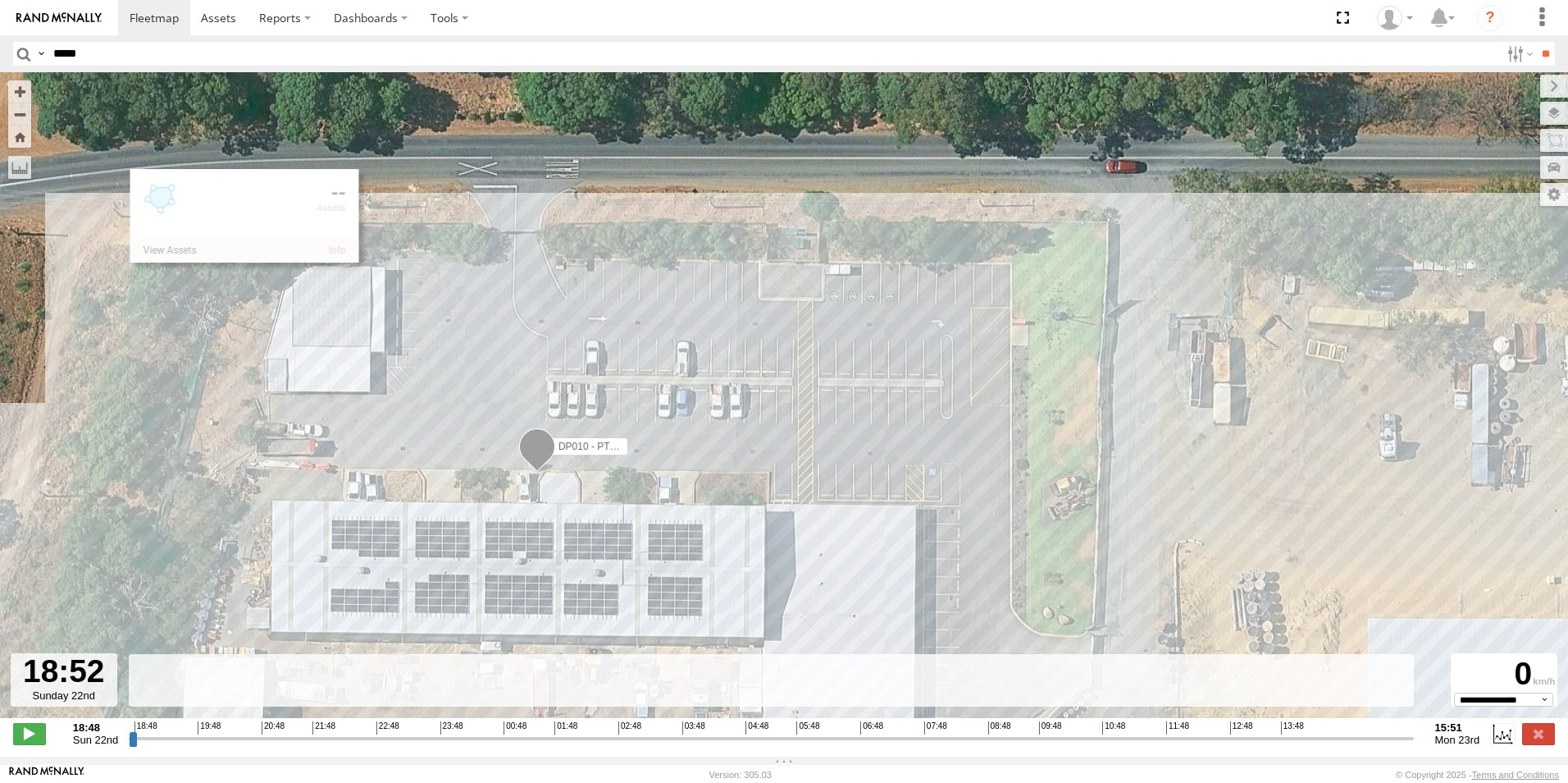
click at [516, 148] on div "DP010 - PT150" at bounding box center [784, 403] width 1568 height 663
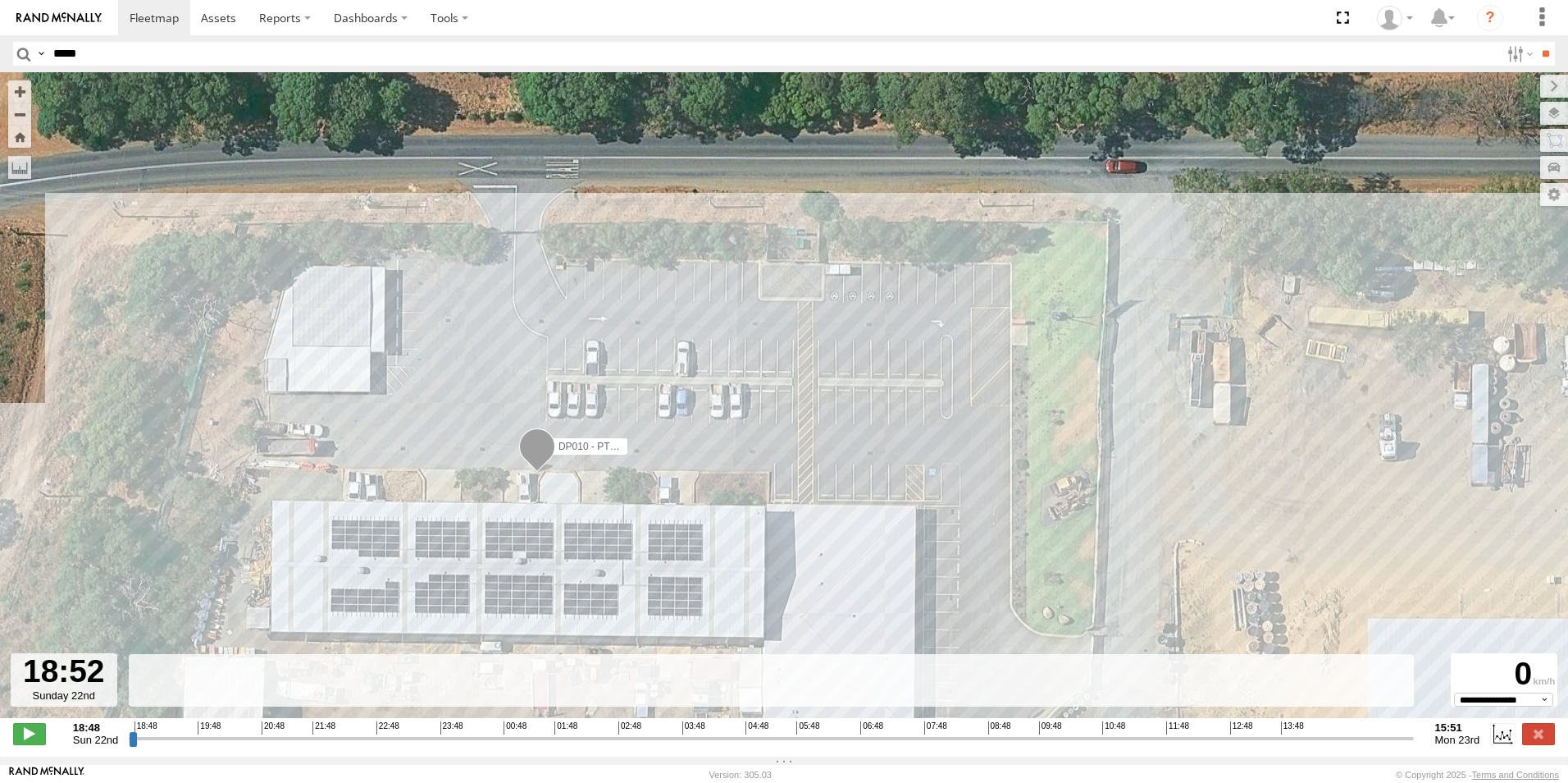
click at [516, 152] on div "DP010 - PT150" at bounding box center [784, 403] width 1568 height 663
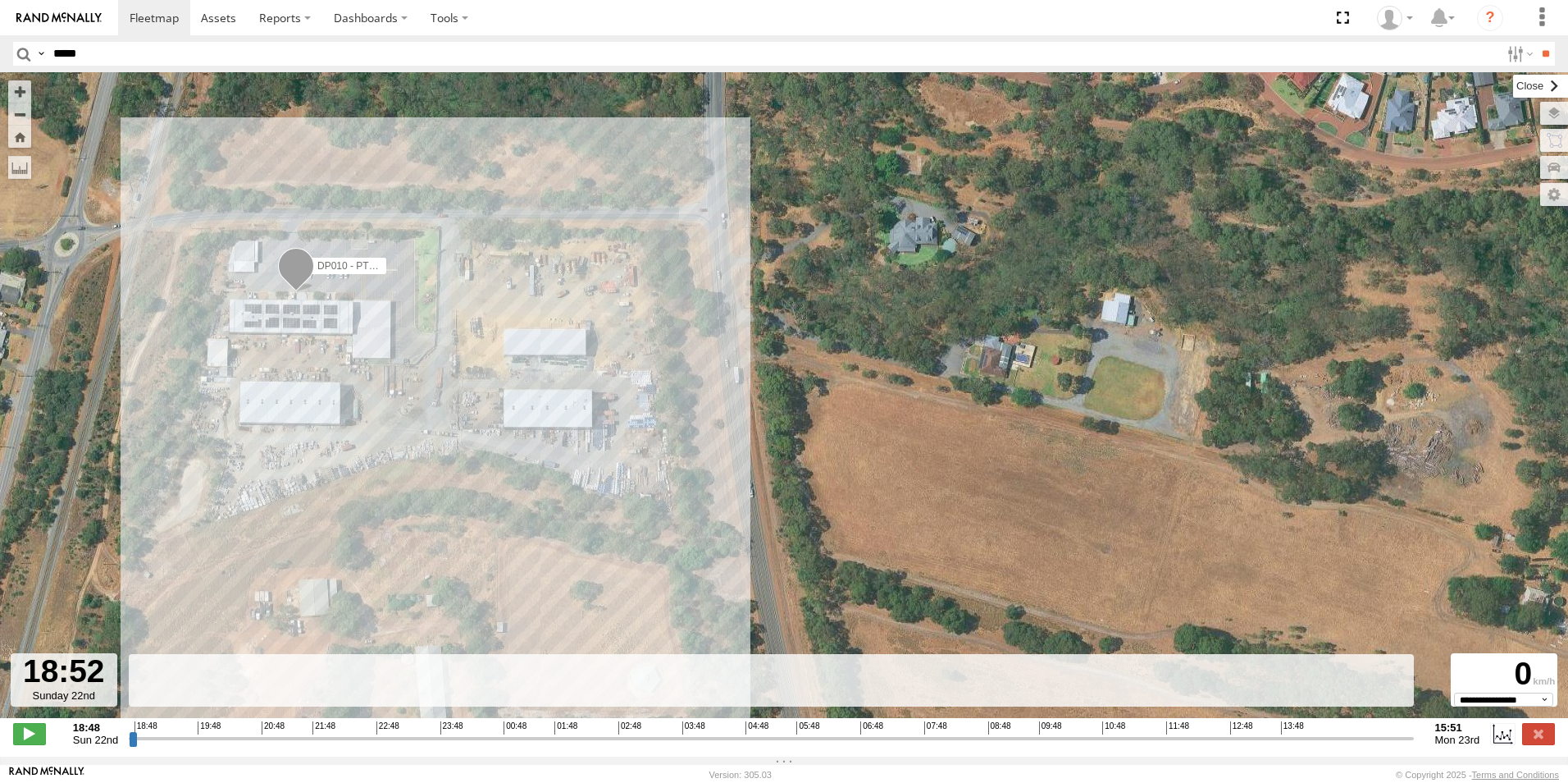
click at [1513, 84] on label at bounding box center [1541, 86] width 55 height 23
click at [1538, 744] on label at bounding box center [1539, 734] width 33 height 22
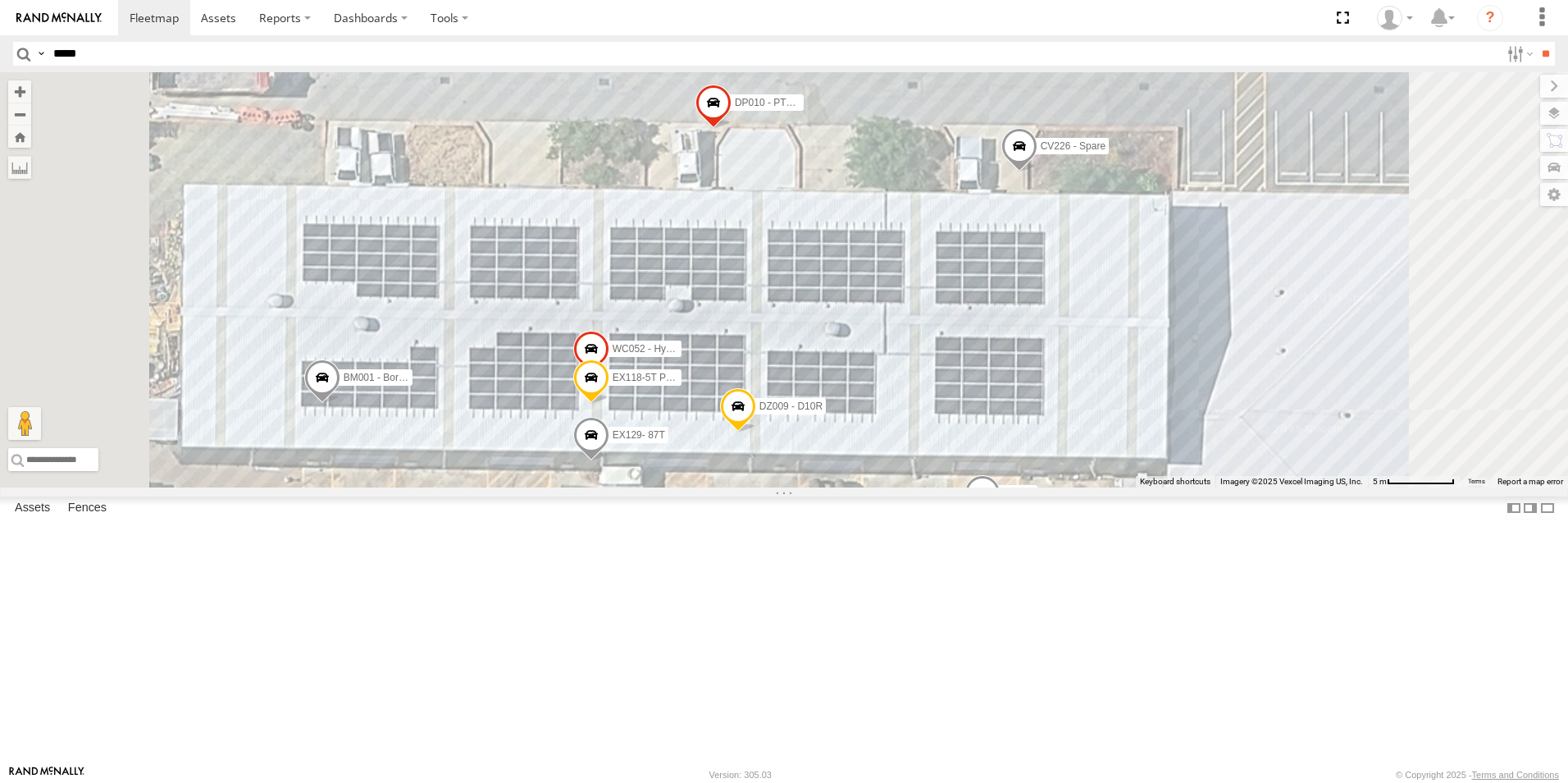
drag, startPoint x: 1012, startPoint y: 342, endPoint x: 1019, endPoint y: 305, distance: 37.7
click at [1019, 305] on div "CV226 - Spare BM001 - Boring Machine CV231 - [PERSON_NAME] EX118-5T Power EX129…" at bounding box center [784, 279] width 1568 height 416
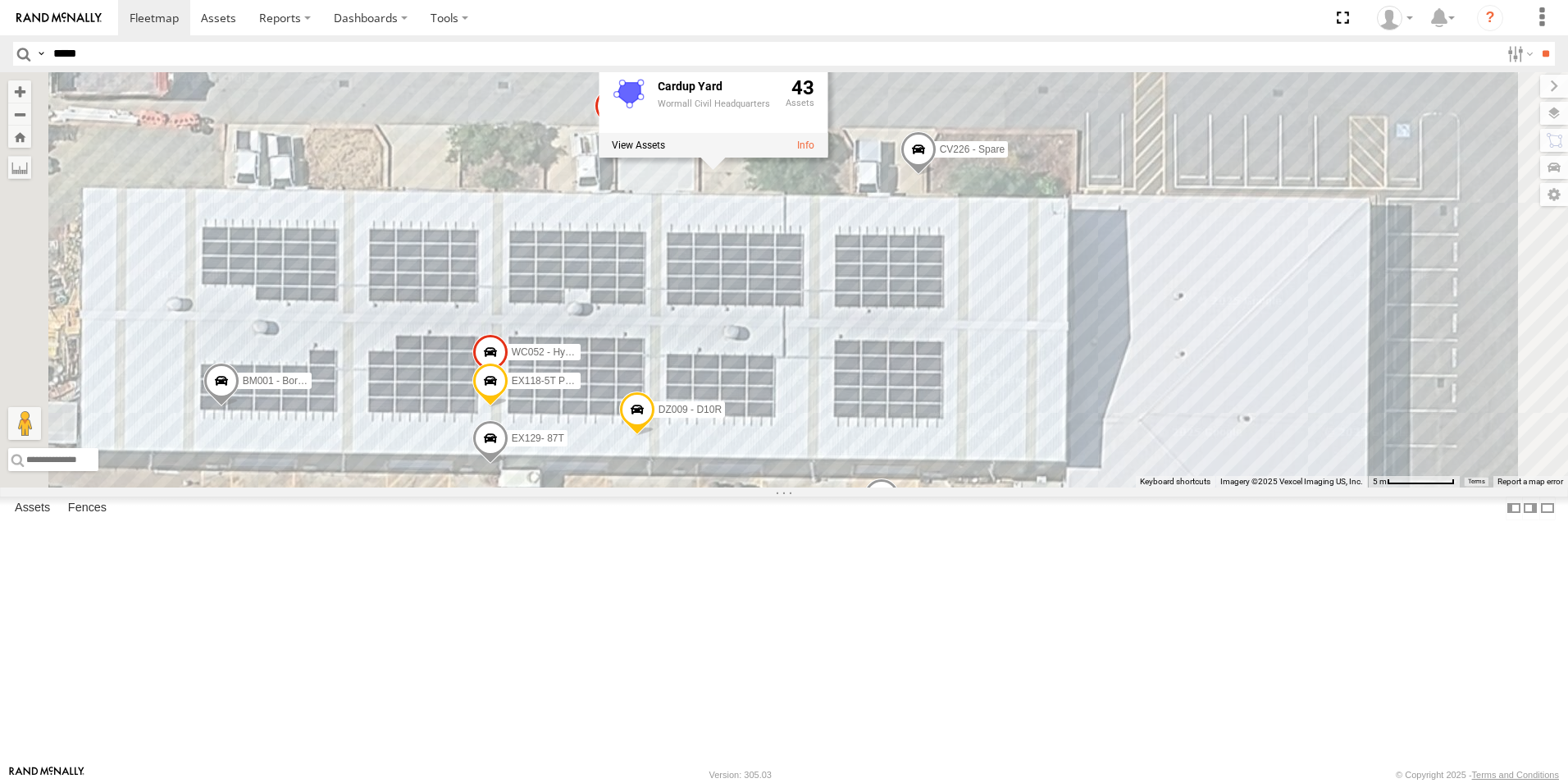
drag, startPoint x: 1217, startPoint y: 493, endPoint x: 1113, endPoint y: 489, distance: 104.1
click at [1114, 488] on div "CV226 - Spare BM001 - Boring Machine CV231 - [PERSON_NAME] EX118-5T Power EX129…" at bounding box center [784, 279] width 1568 height 416
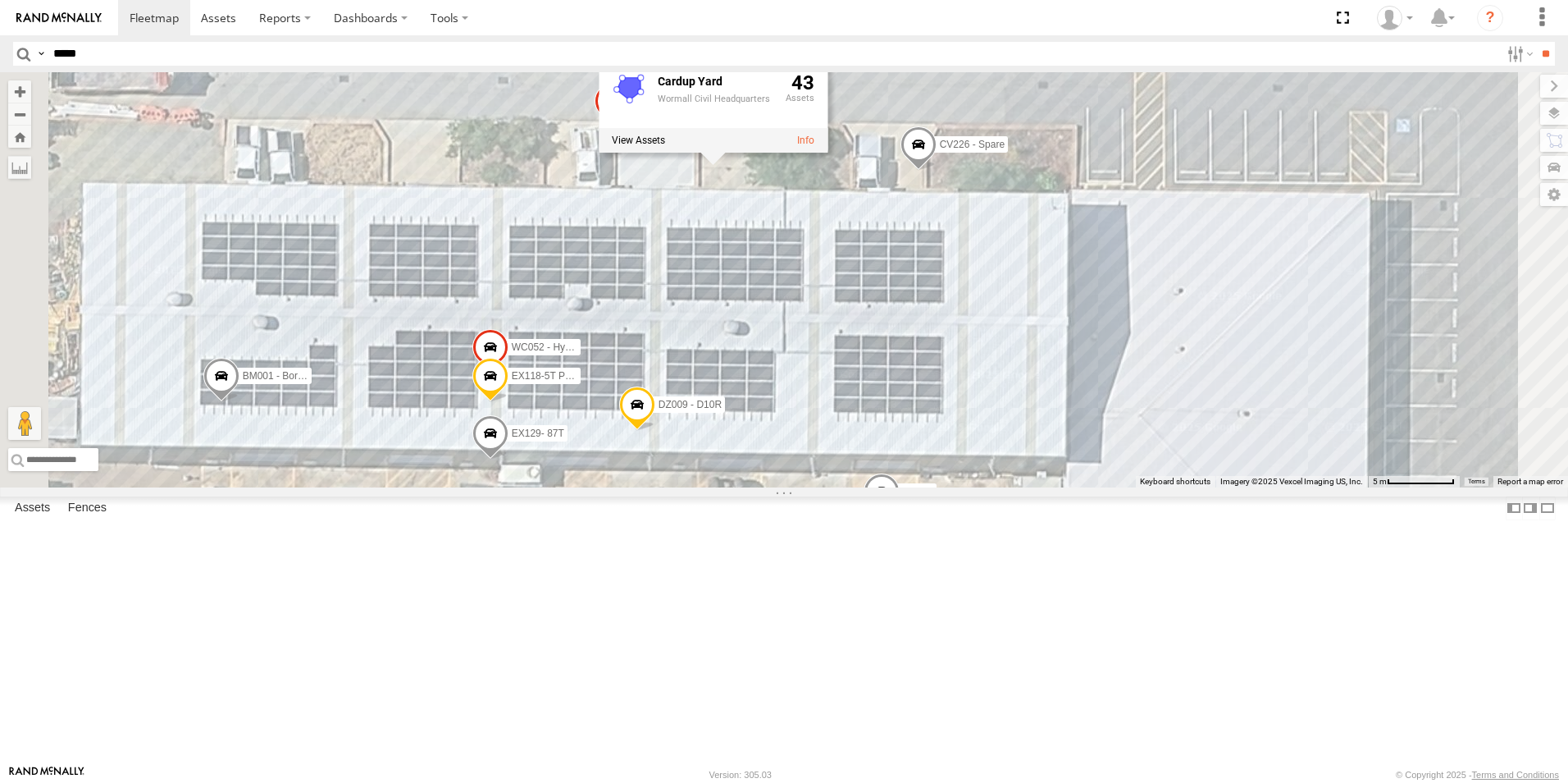
click at [1008, 152] on label "CV226 - Spare" at bounding box center [967, 144] width 81 height 16
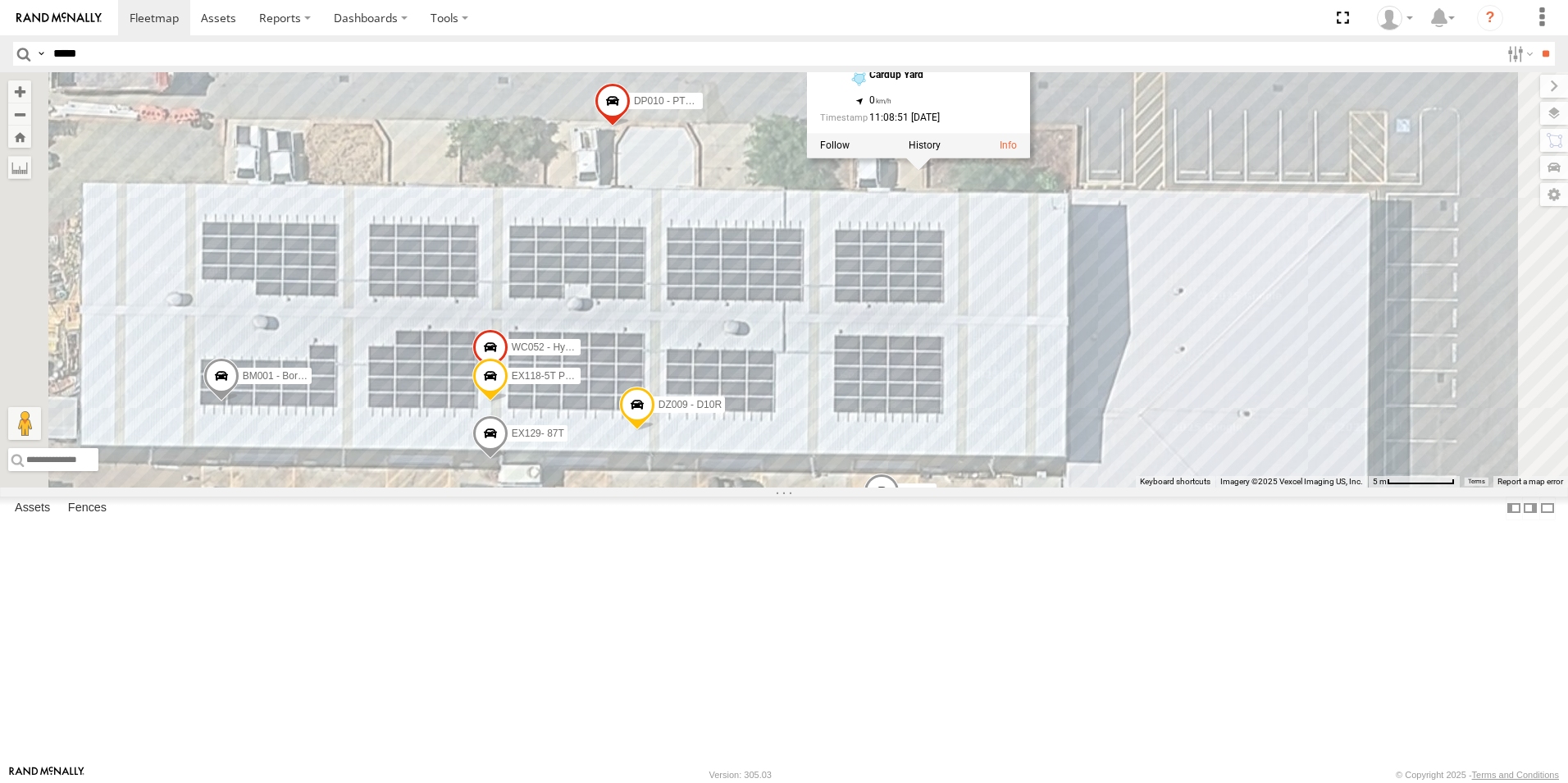
click at [1009, 443] on div "CV226 - Spare BM001 - Boring Machine CV231 - [PERSON_NAME] EX118-5T Power EX129…" at bounding box center [784, 279] width 1568 height 416
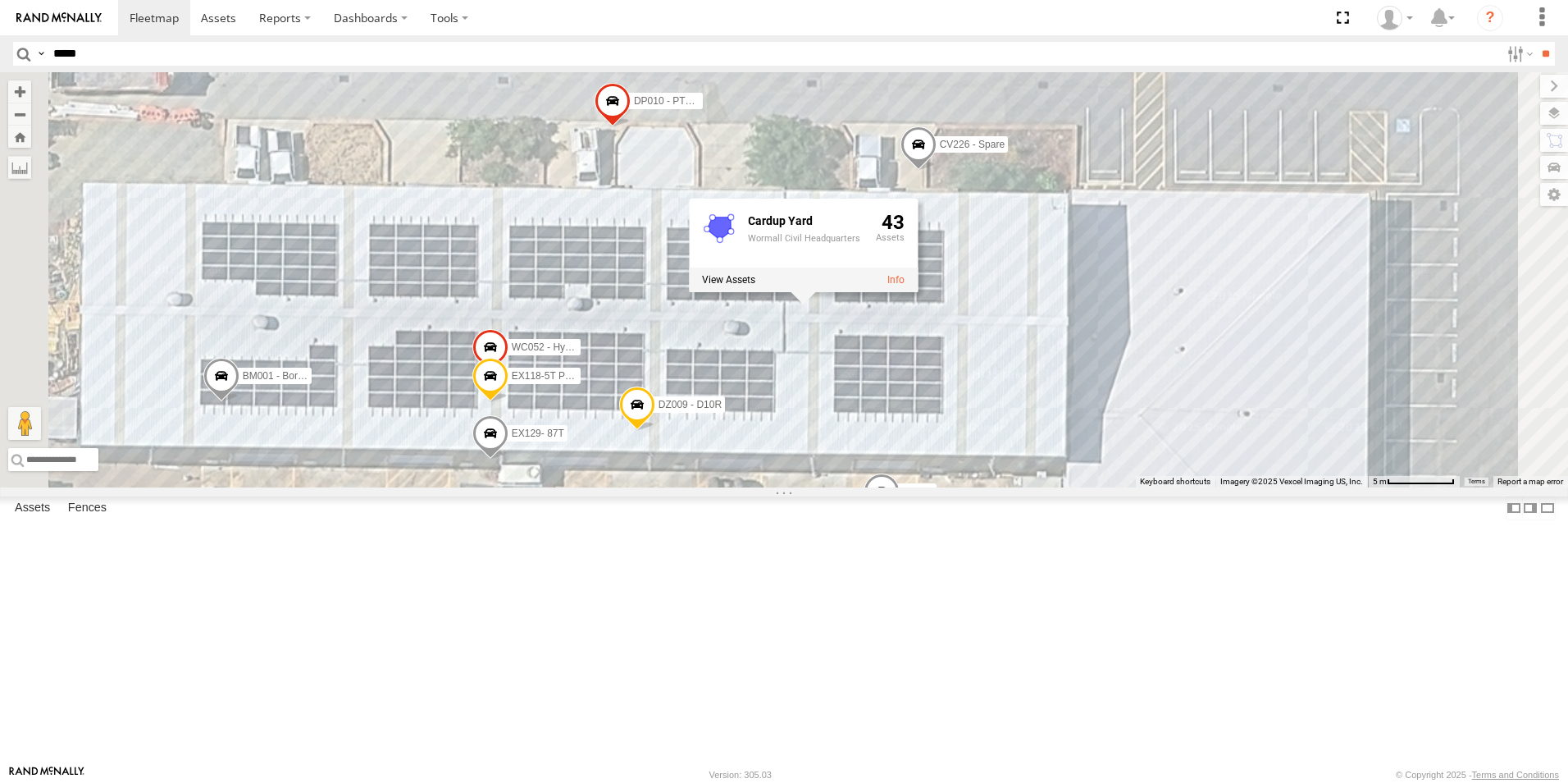
click at [1150, 467] on div "CV226 - Spare BM001 - Boring Machine CV231 - [PERSON_NAME] EX118-5T Power EX129…" at bounding box center [784, 279] width 1568 height 416
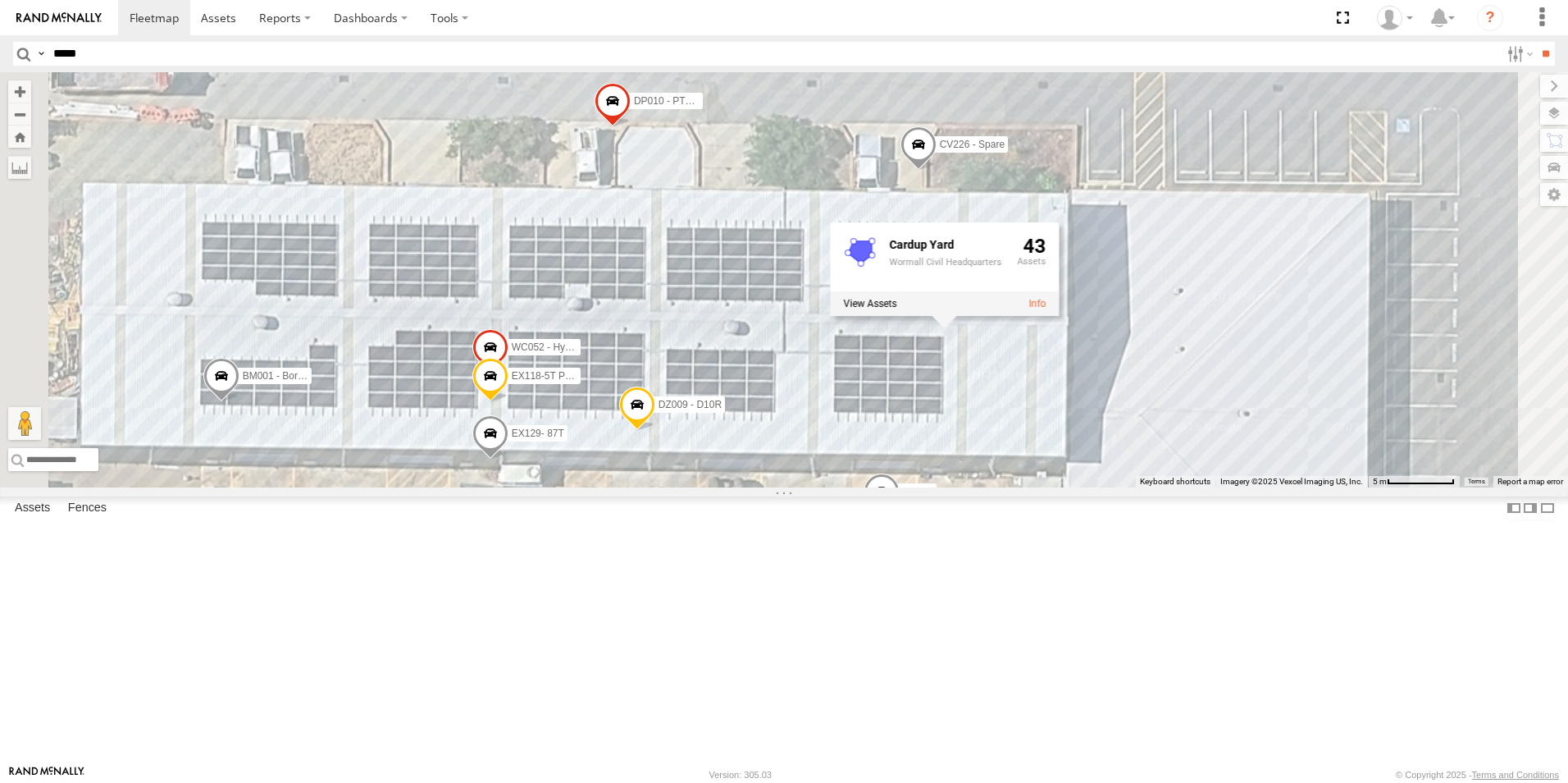
click at [1005, 151] on span "CV226 - Spare" at bounding box center [972, 144] width 64 height 11
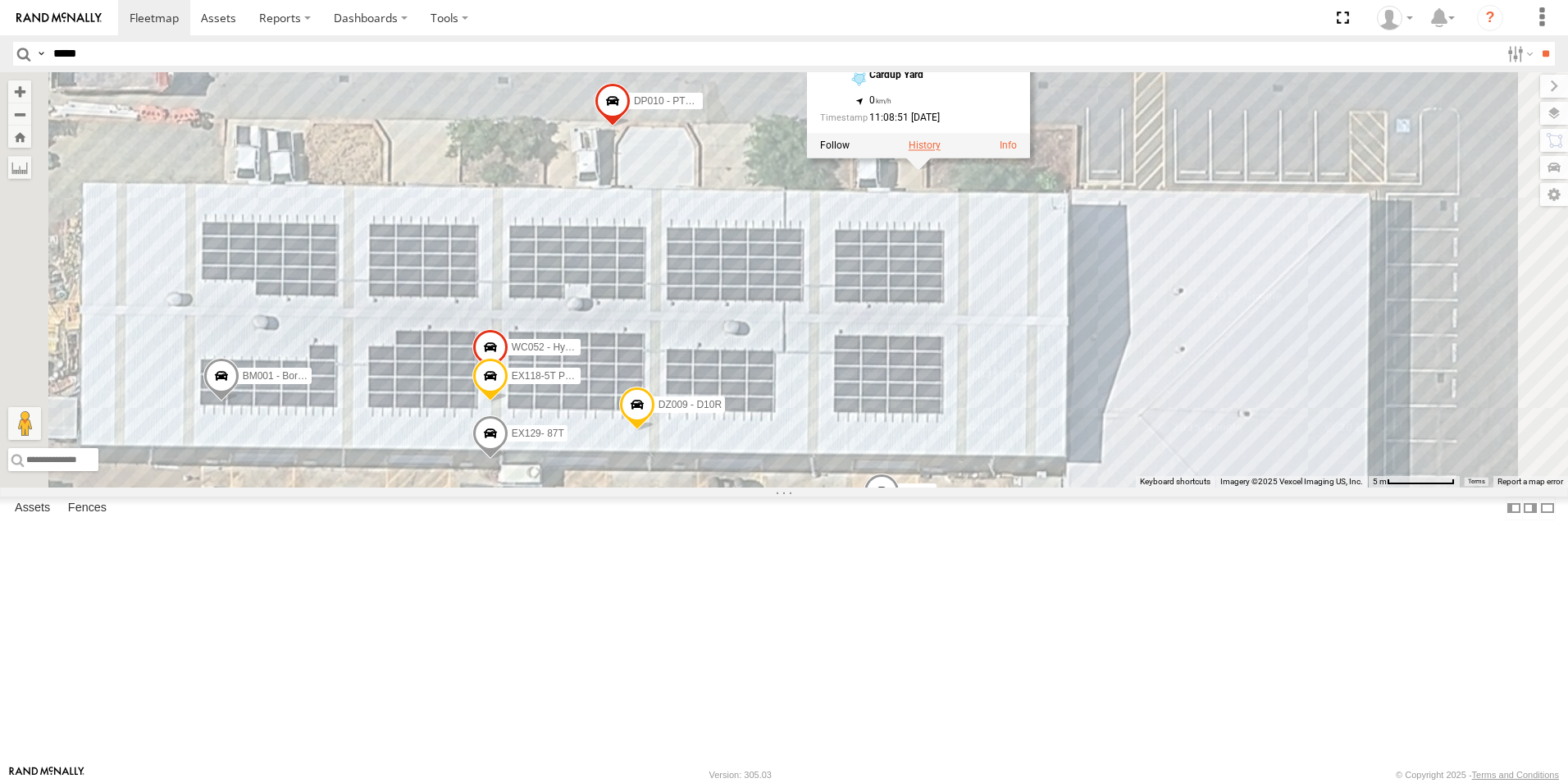
click at [941, 151] on label at bounding box center [925, 146] width 32 height 11
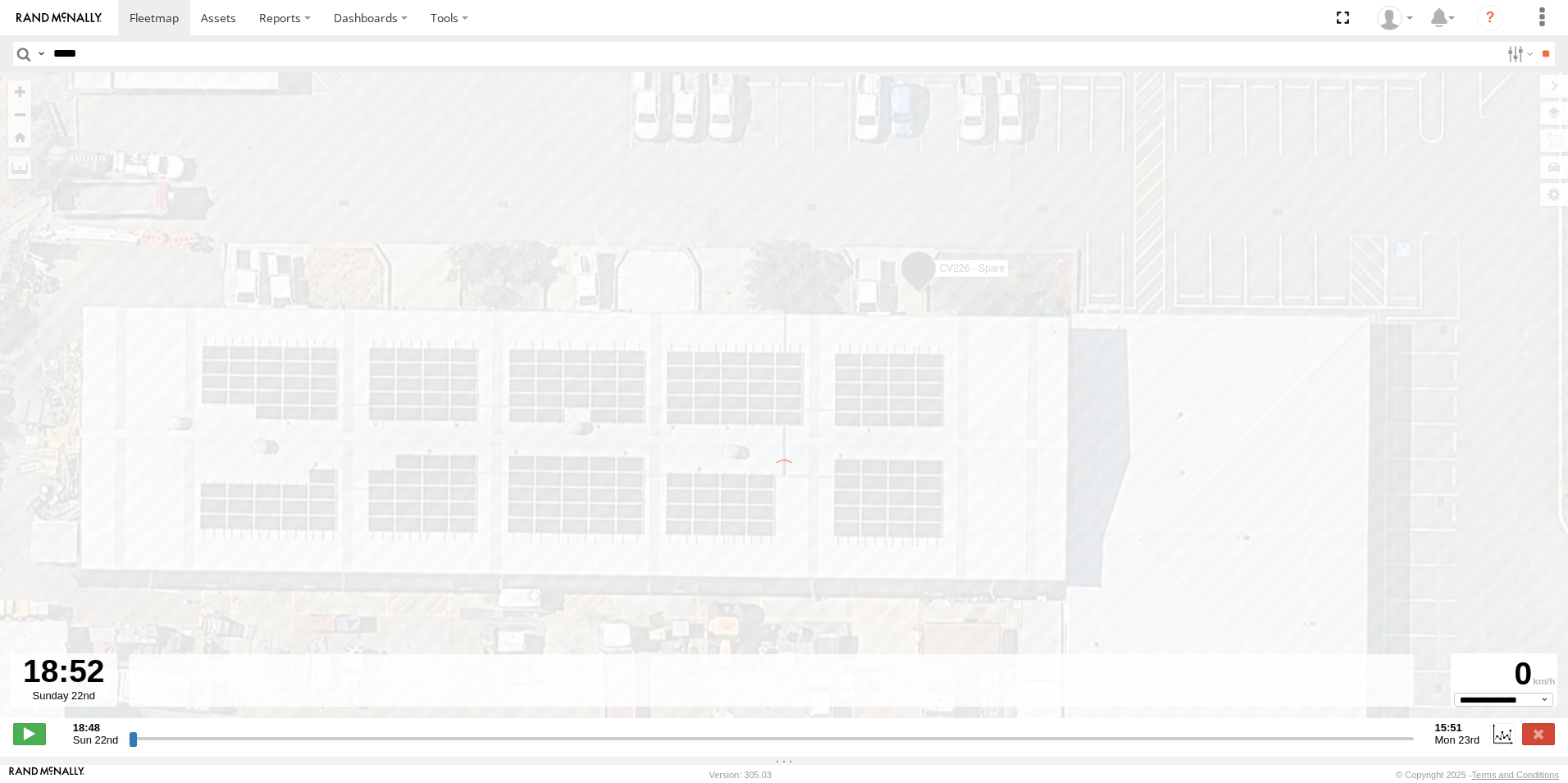
type input "**********"
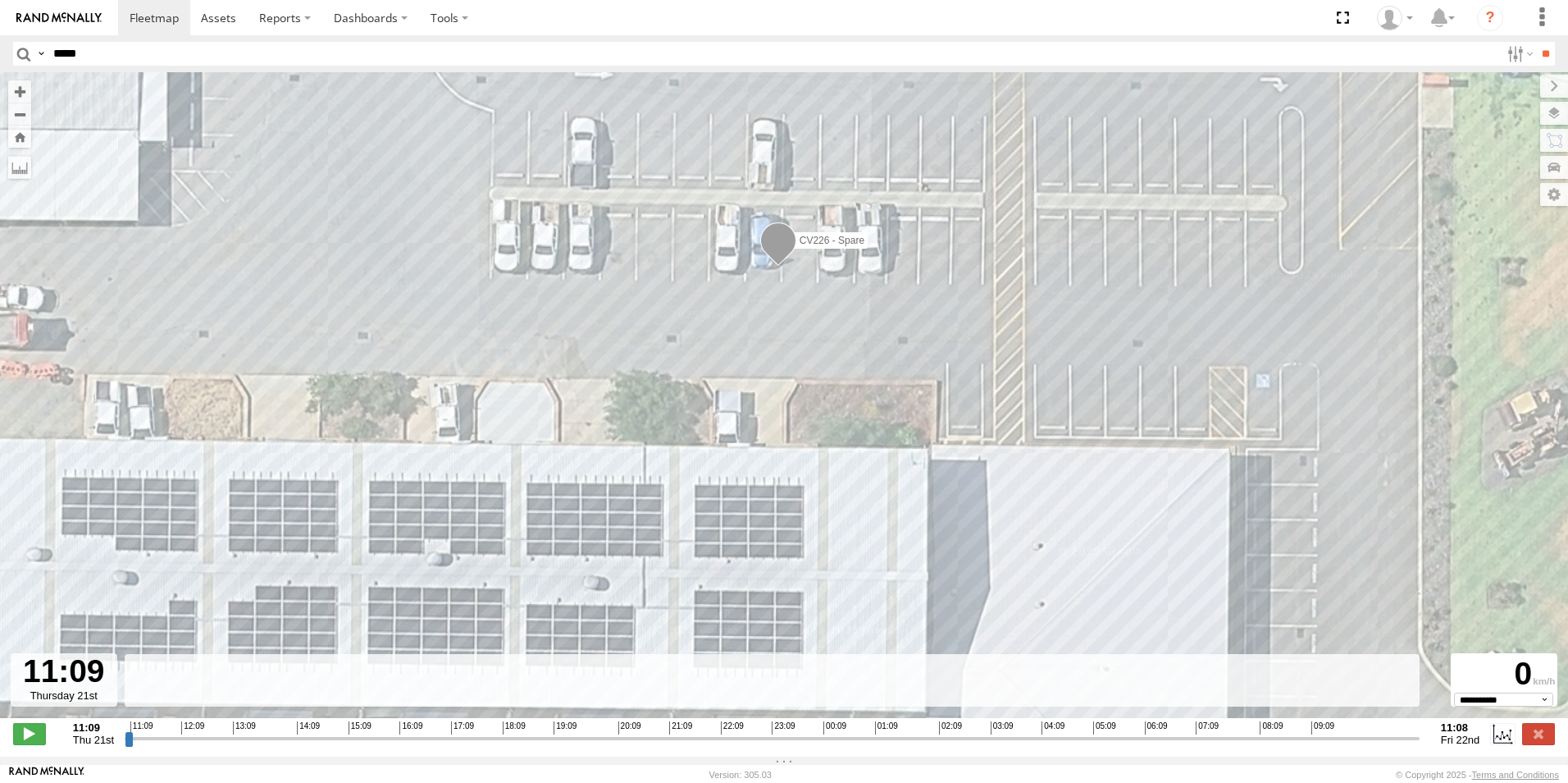
click at [1448, 734] on strong "11:08" at bounding box center [1461, 727] width 40 height 12
click at [1493, 736] on label at bounding box center [1503, 734] width 25 height 22
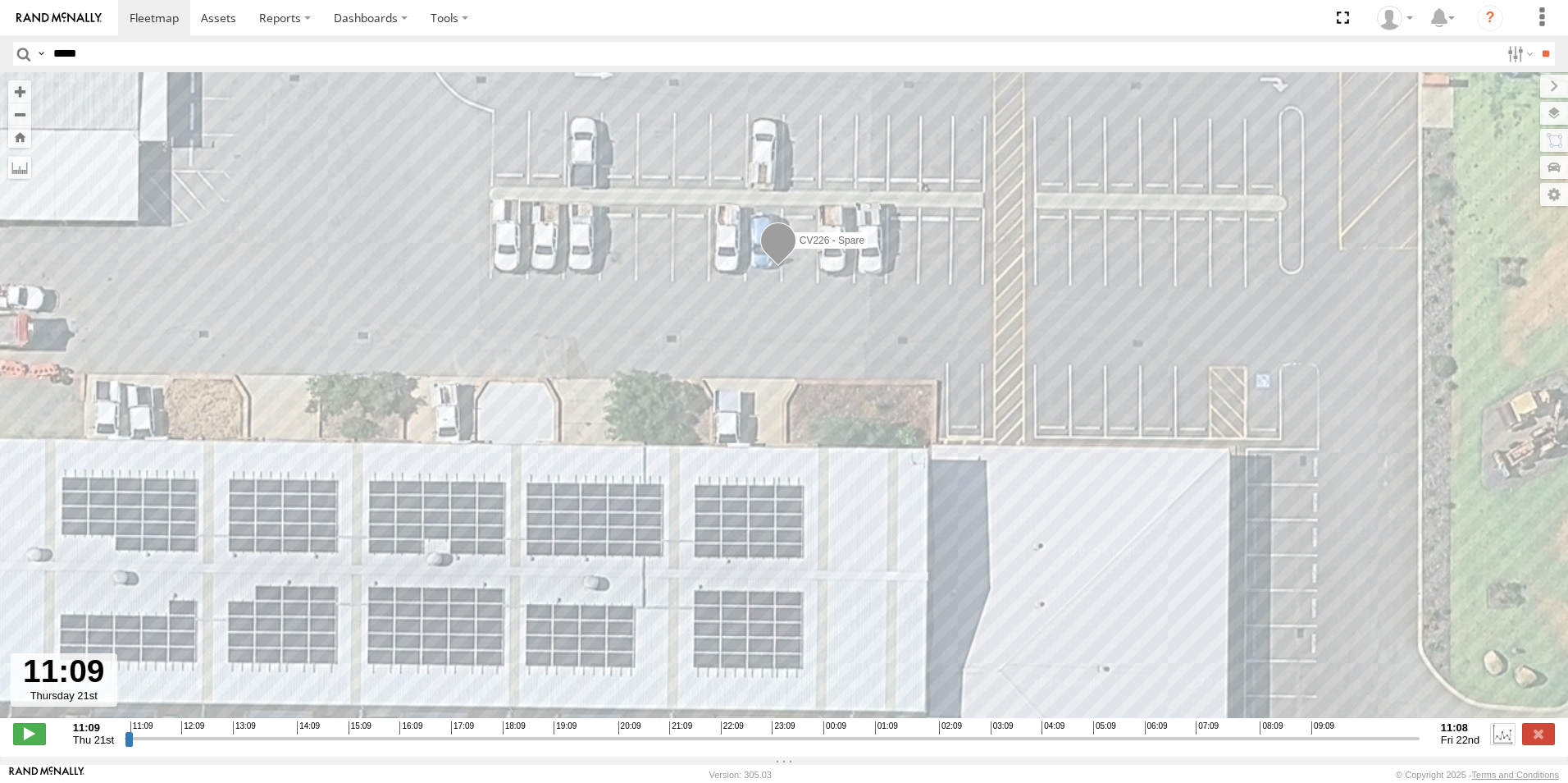
click at [1493, 736] on label at bounding box center [1503, 734] width 25 height 22
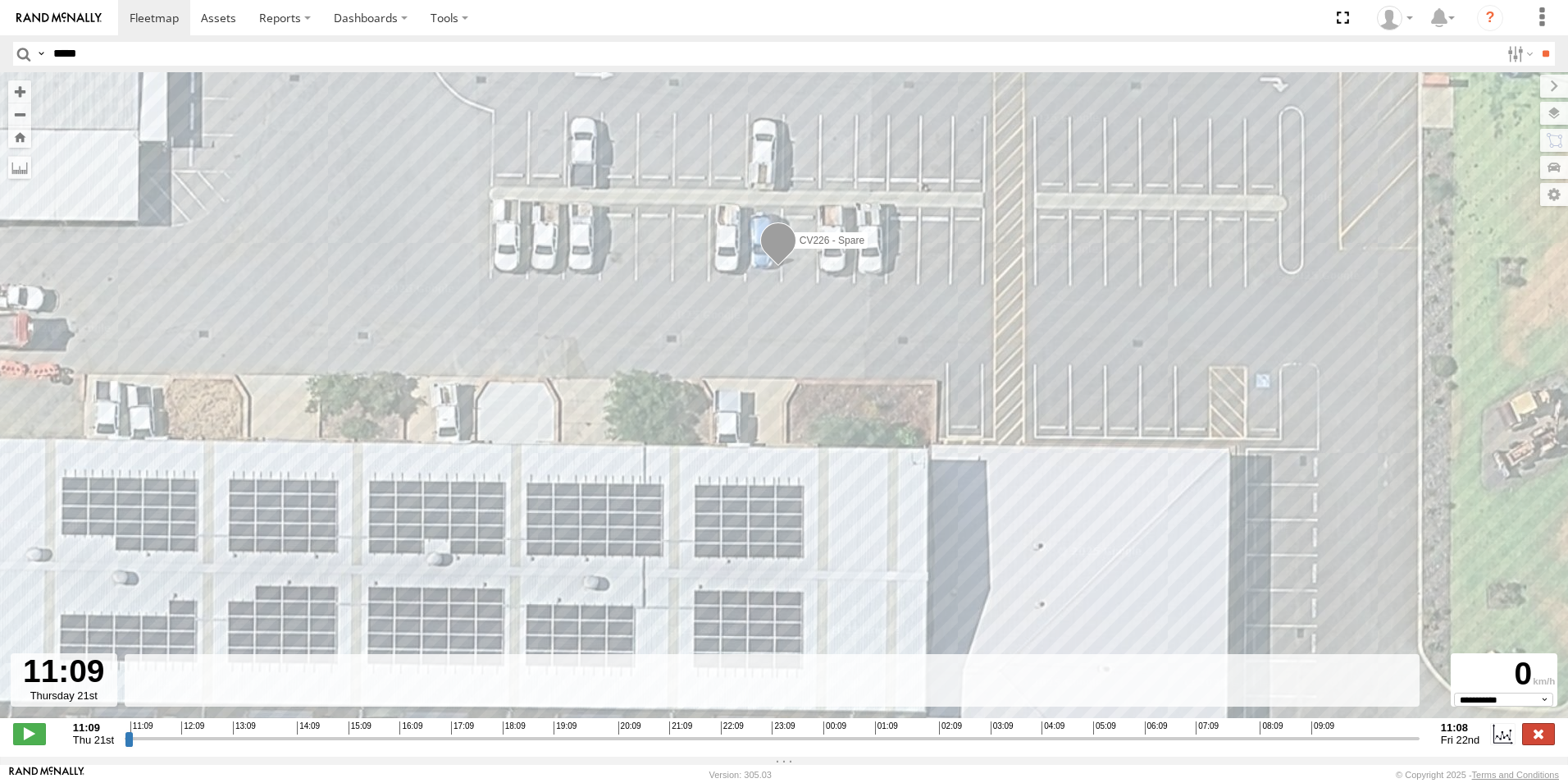
click at [1535, 739] on label at bounding box center [1539, 734] width 33 height 22
